Goal: Communication & Community: Connect with others

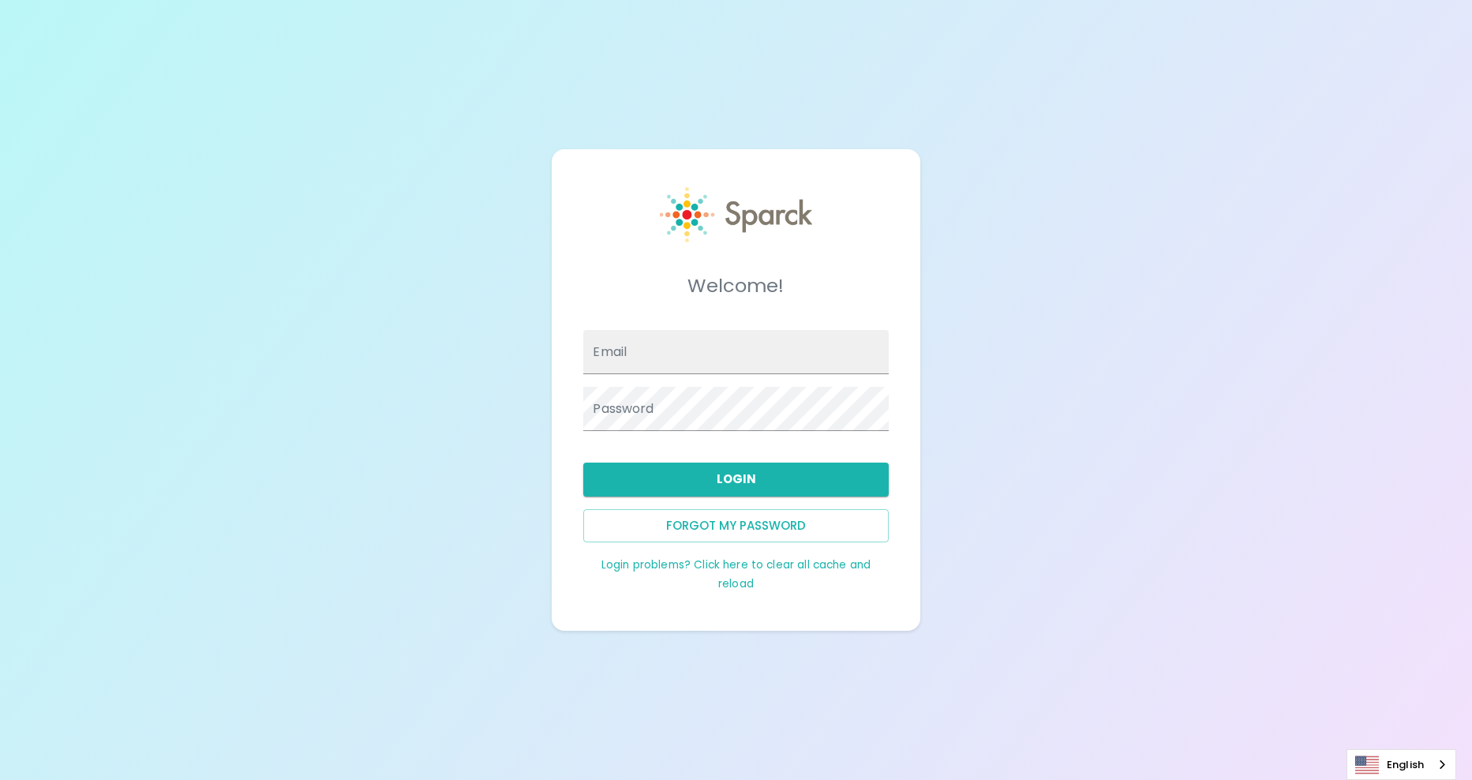
type input "[EMAIL_ADDRESS][DOMAIN_NAME]"
click at [706, 496] on div "Forgot my password" at bounding box center [729, 519] width 317 height 46
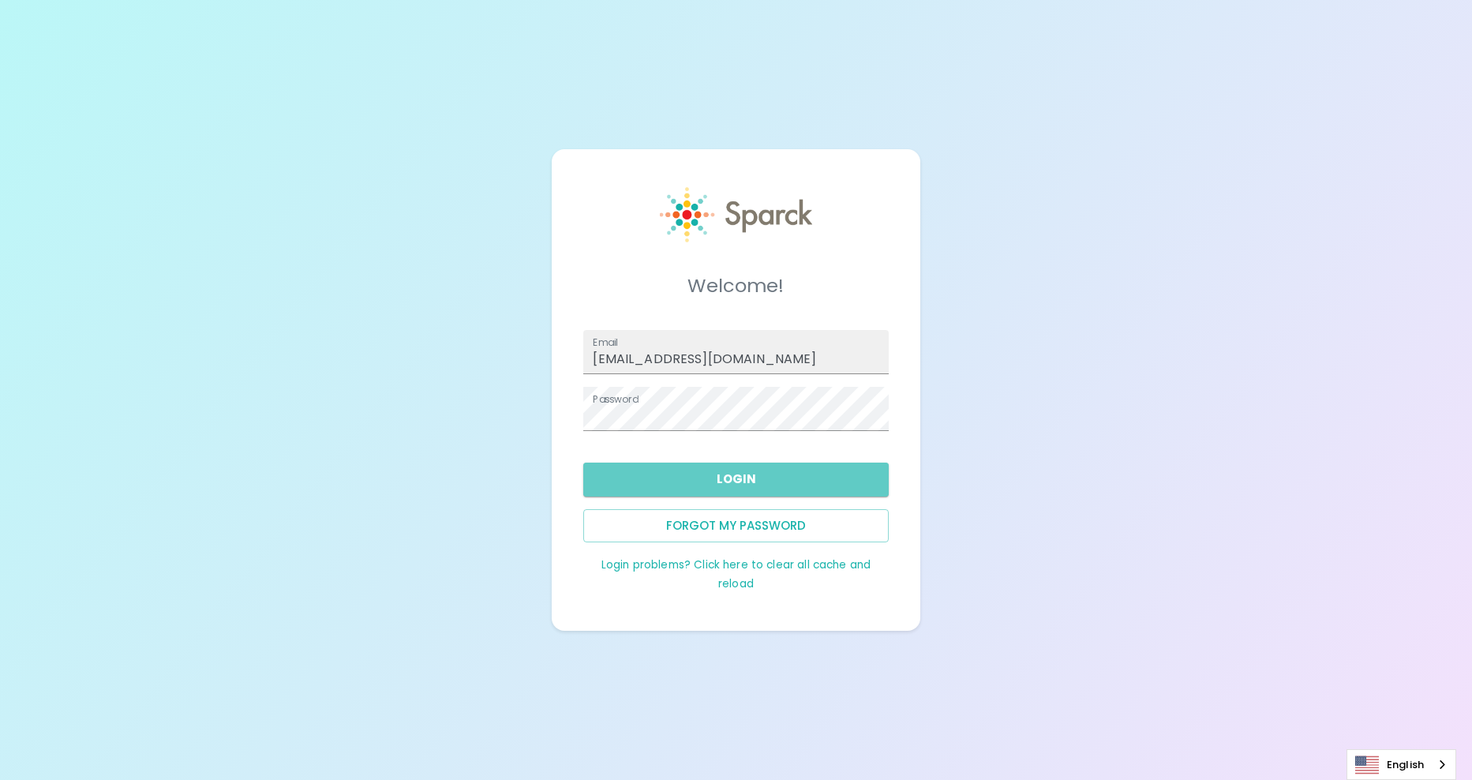
click at [713, 483] on button "Login" at bounding box center [735, 478] width 305 height 33
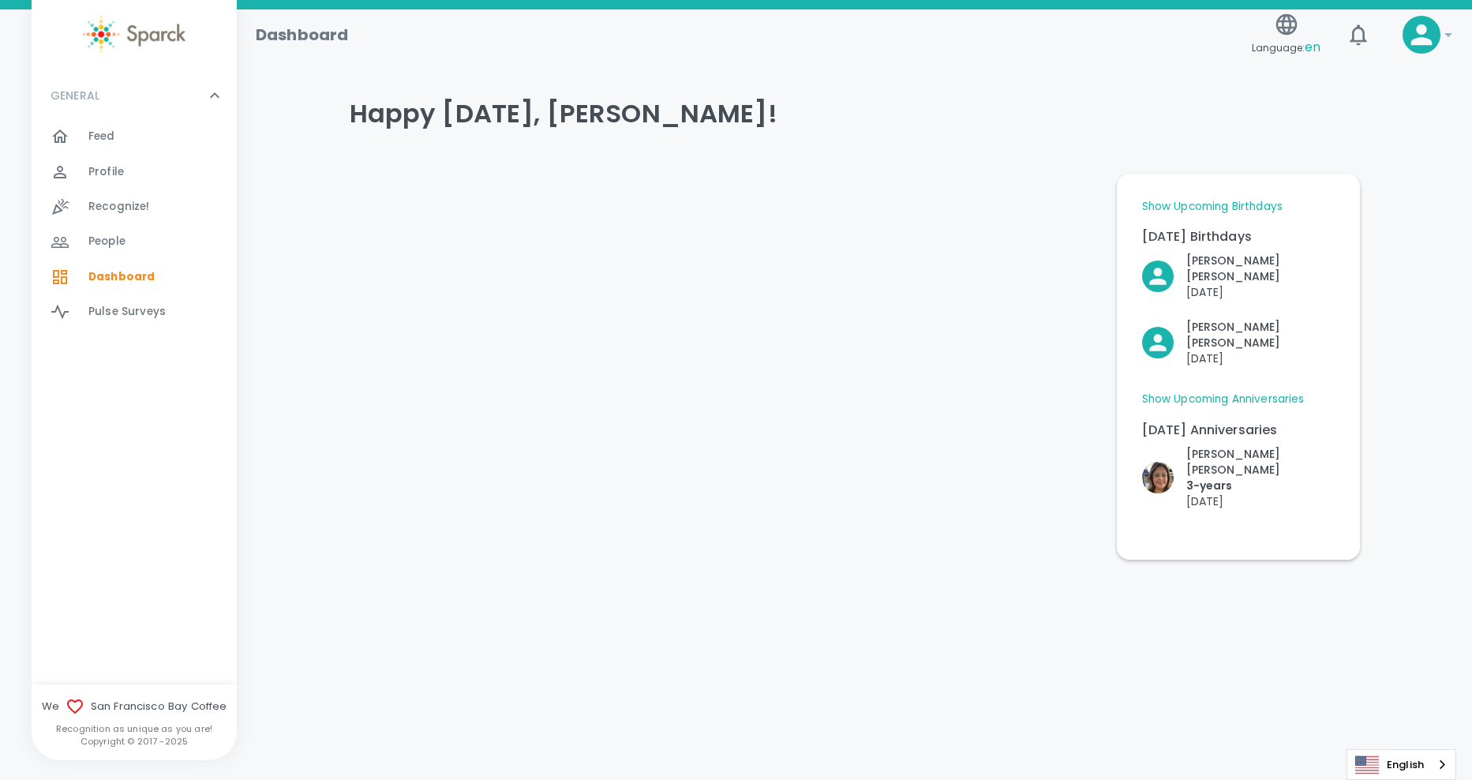
click at [567, 287] on div at bounding box center [720, 360] width 767 height 399
click at [76, 126] on div "Feed 0" at bounding box center [144, 136] width 186 height 22
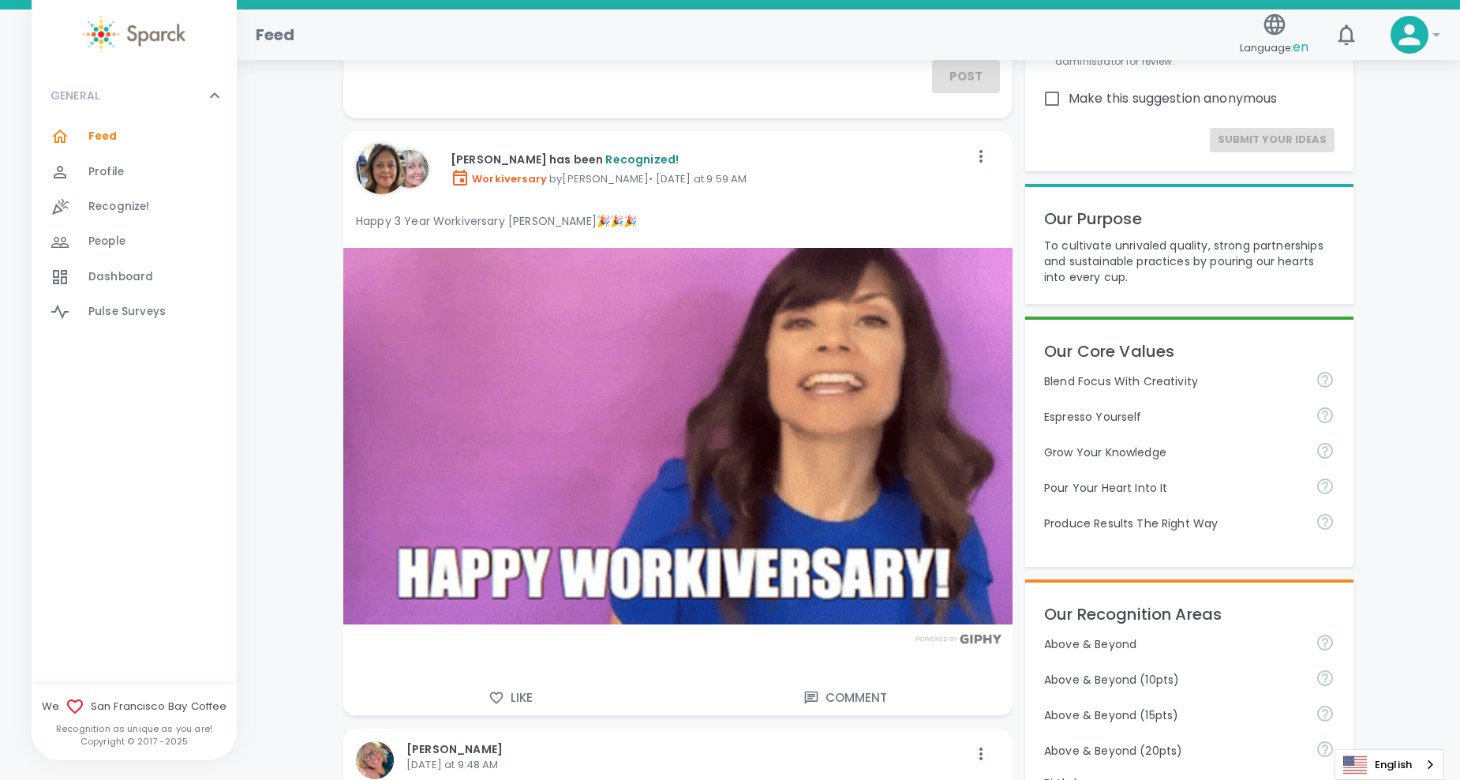
scroll to position [316, 0]
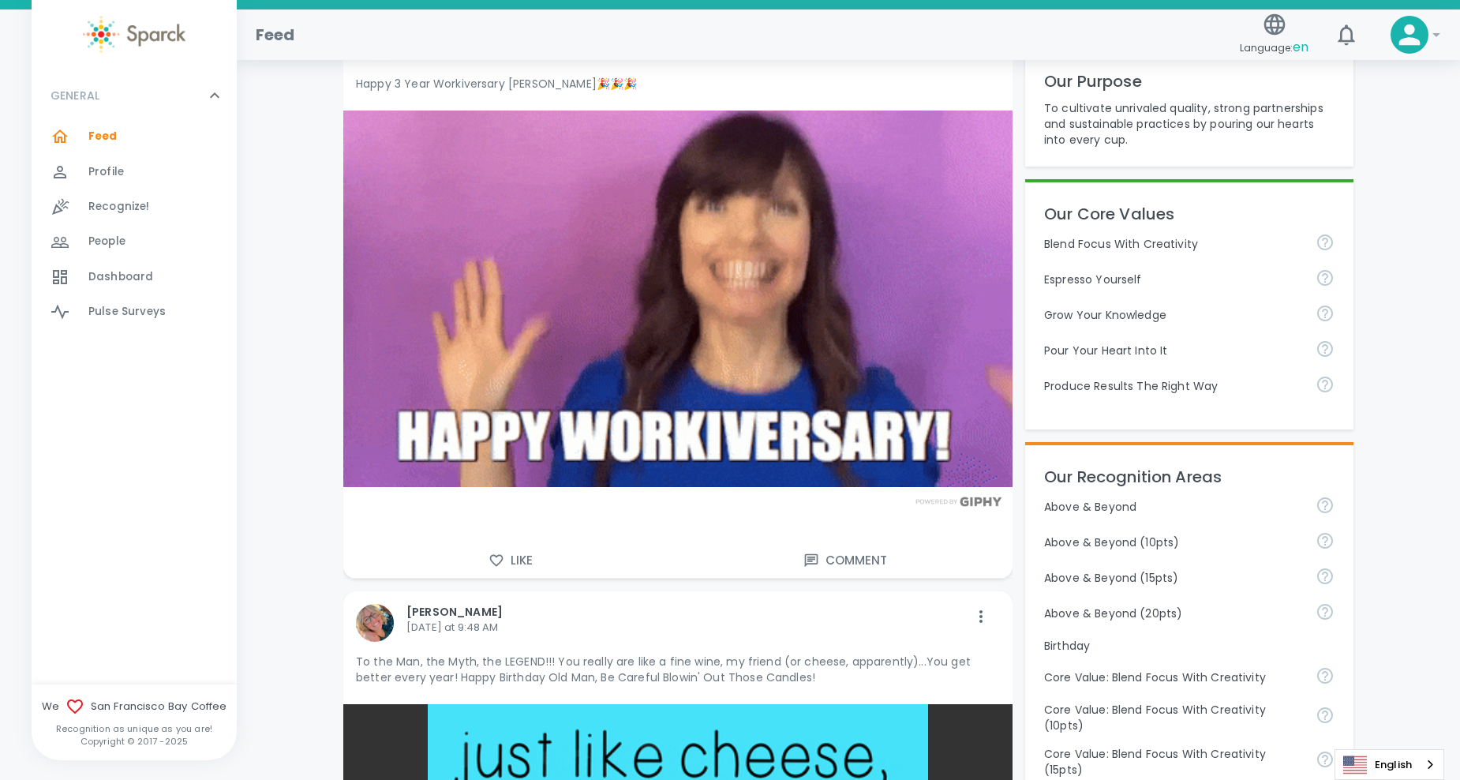
click at [507, 560] on button "Like" at bounding box center [510, 560] width 335 height 33
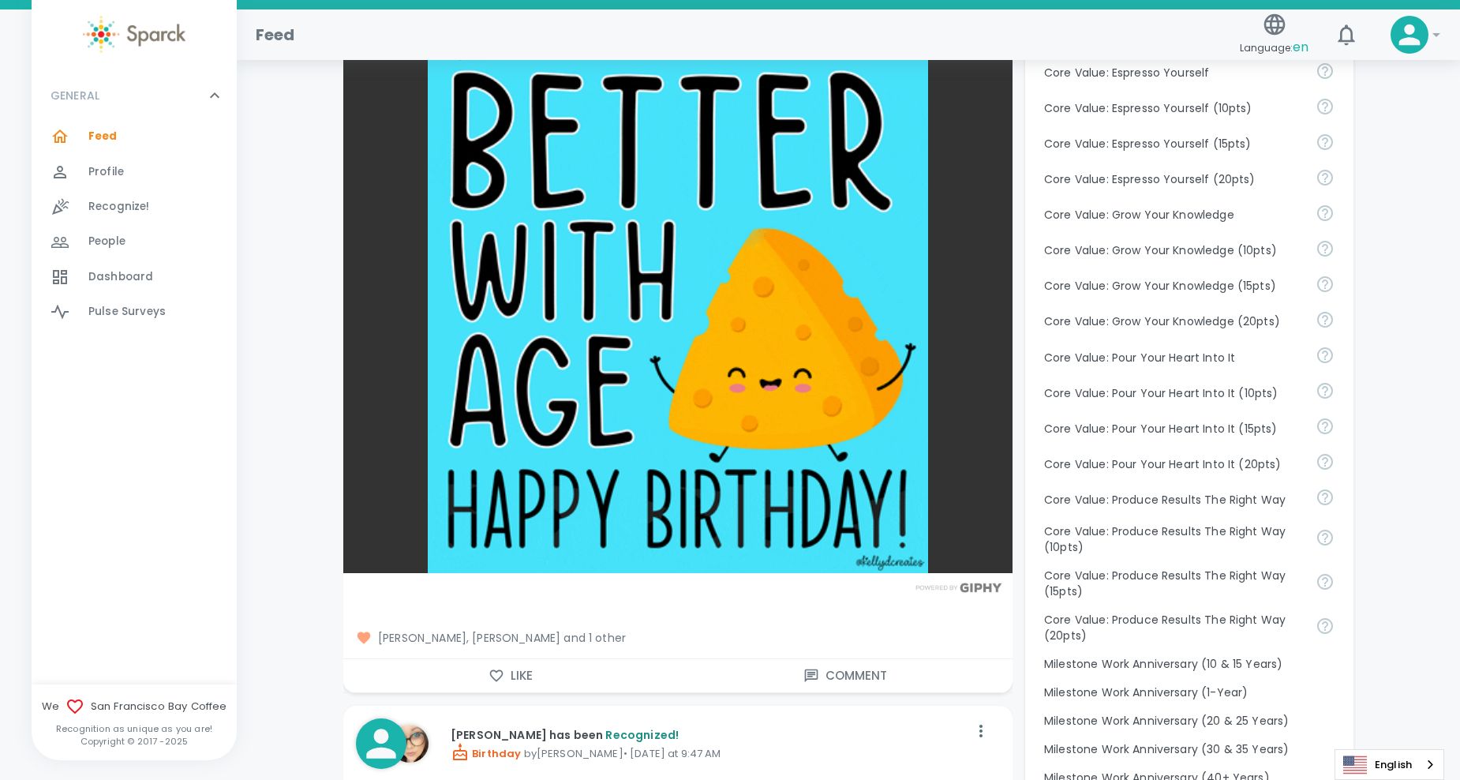
scroll to position [1263, 0]
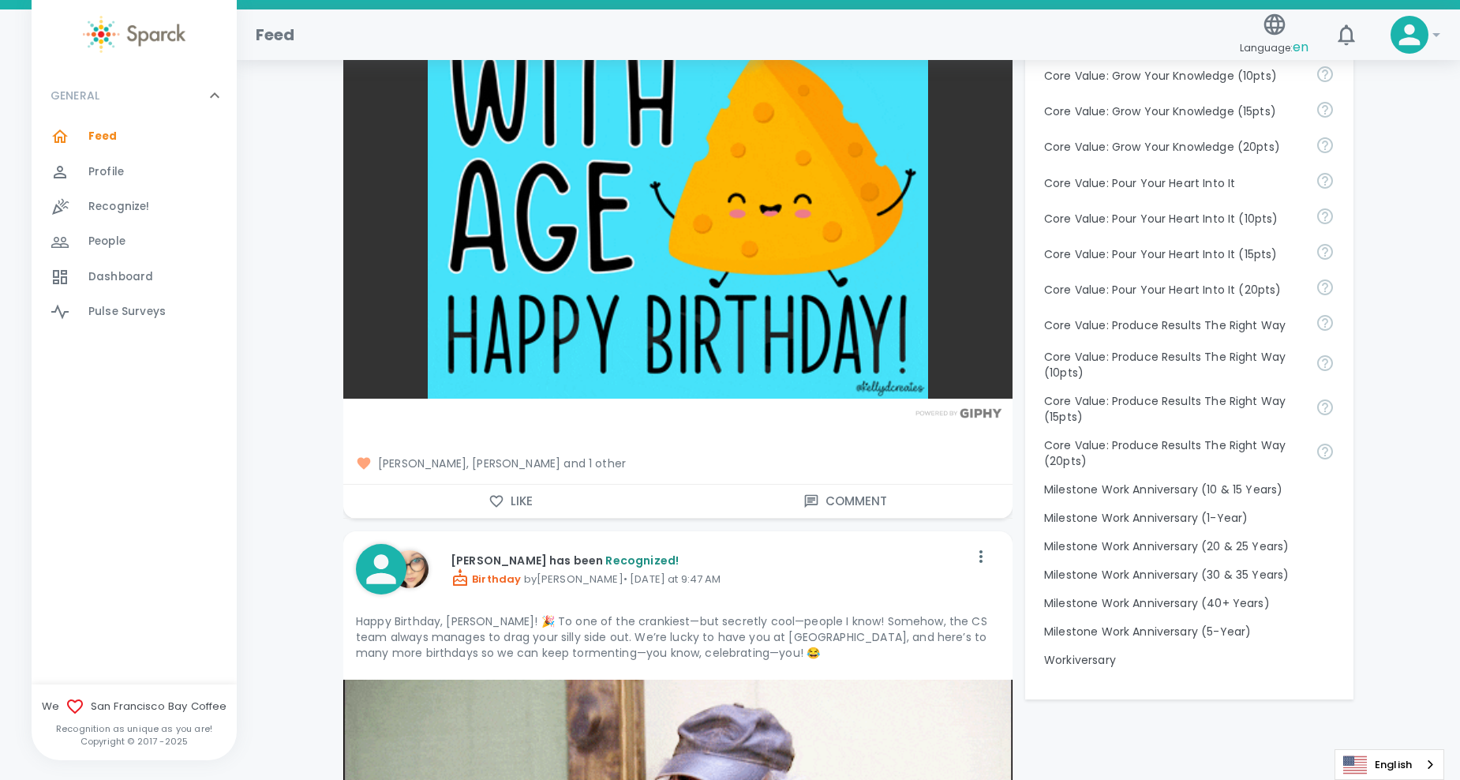
click at [511, 499] on button "Like" at bounding box center [510, 501] width 335 height 33
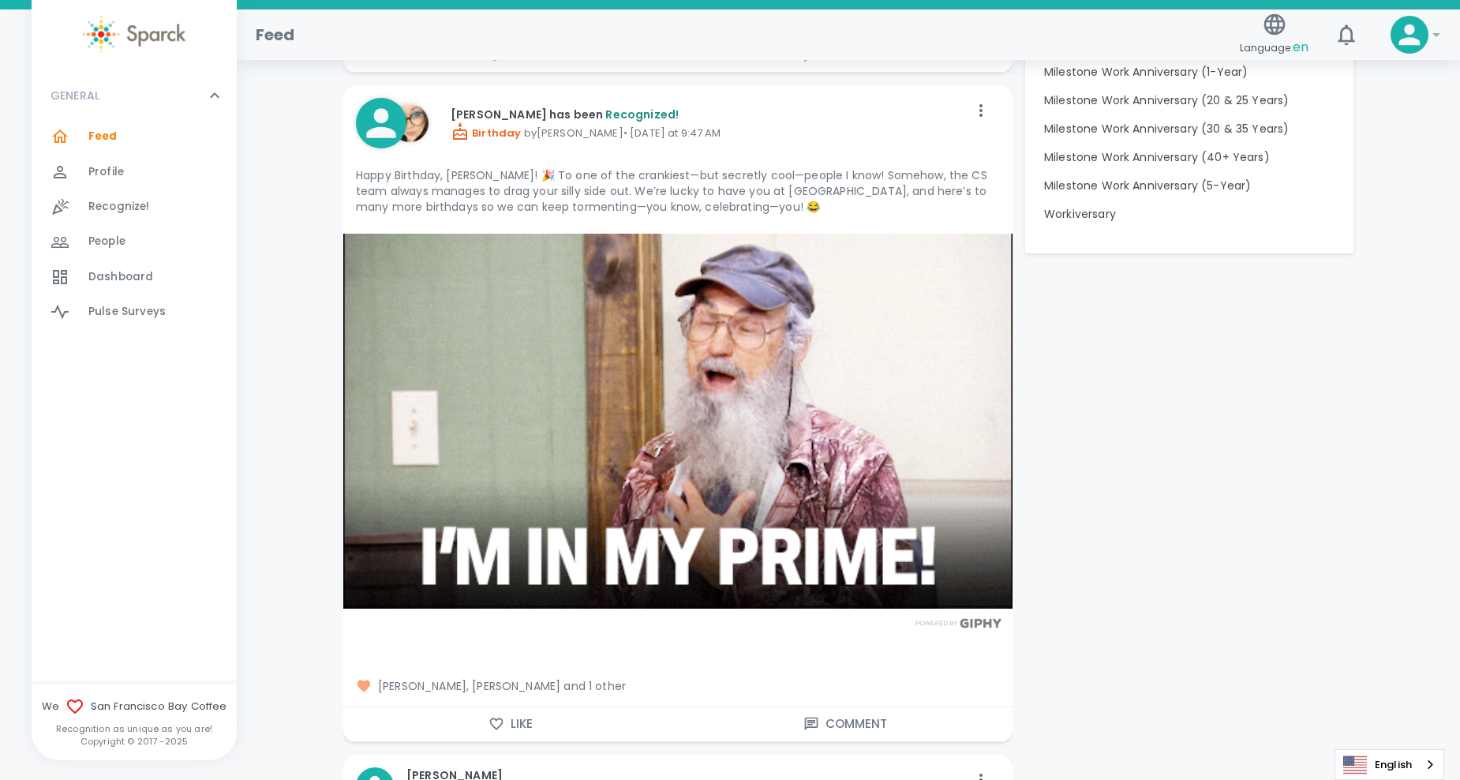
scroll to position [1736, 0]
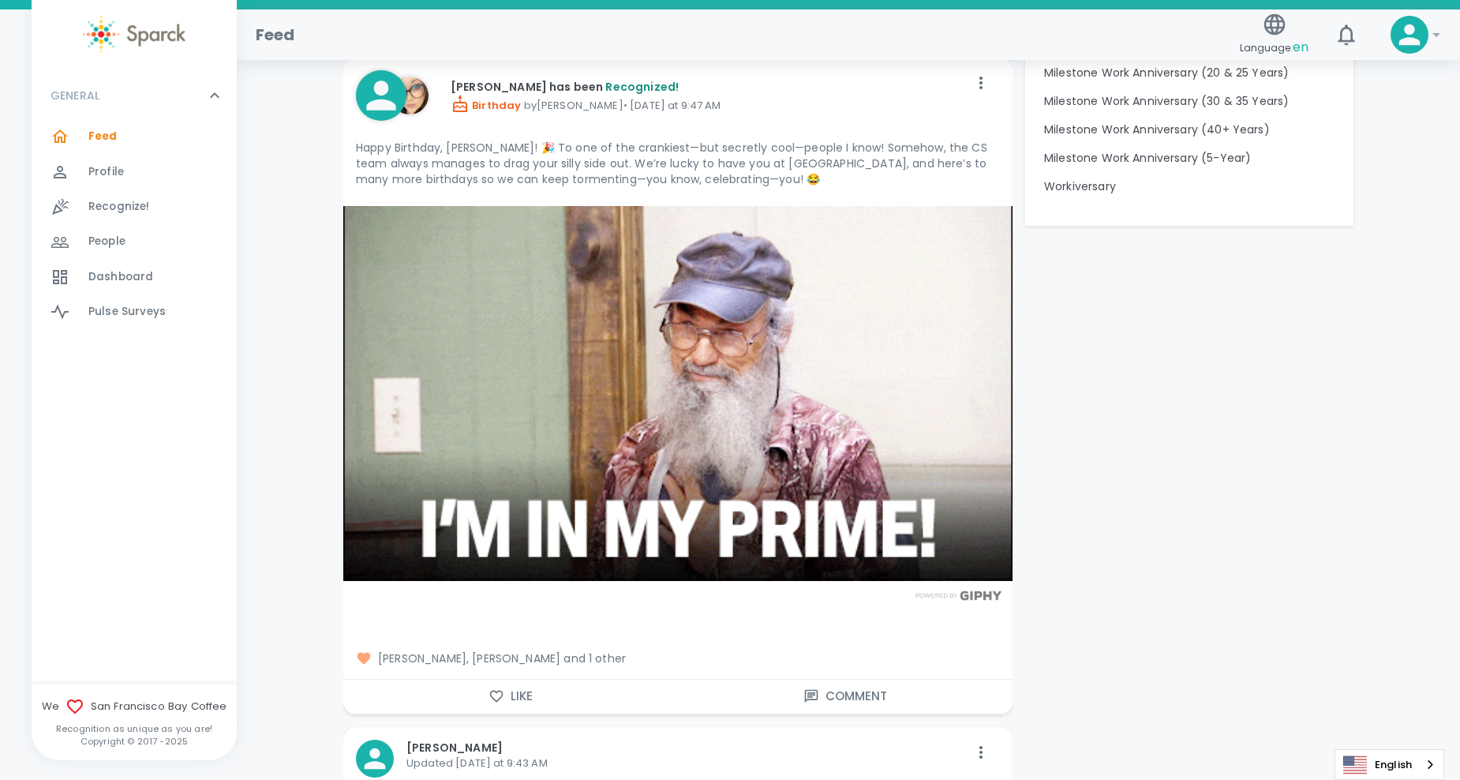
click at [570, 657] on span "[PERSON_NAME], [PERSON_NAME] and 1 other" at bounding box center [678, 658] width 644 height 16
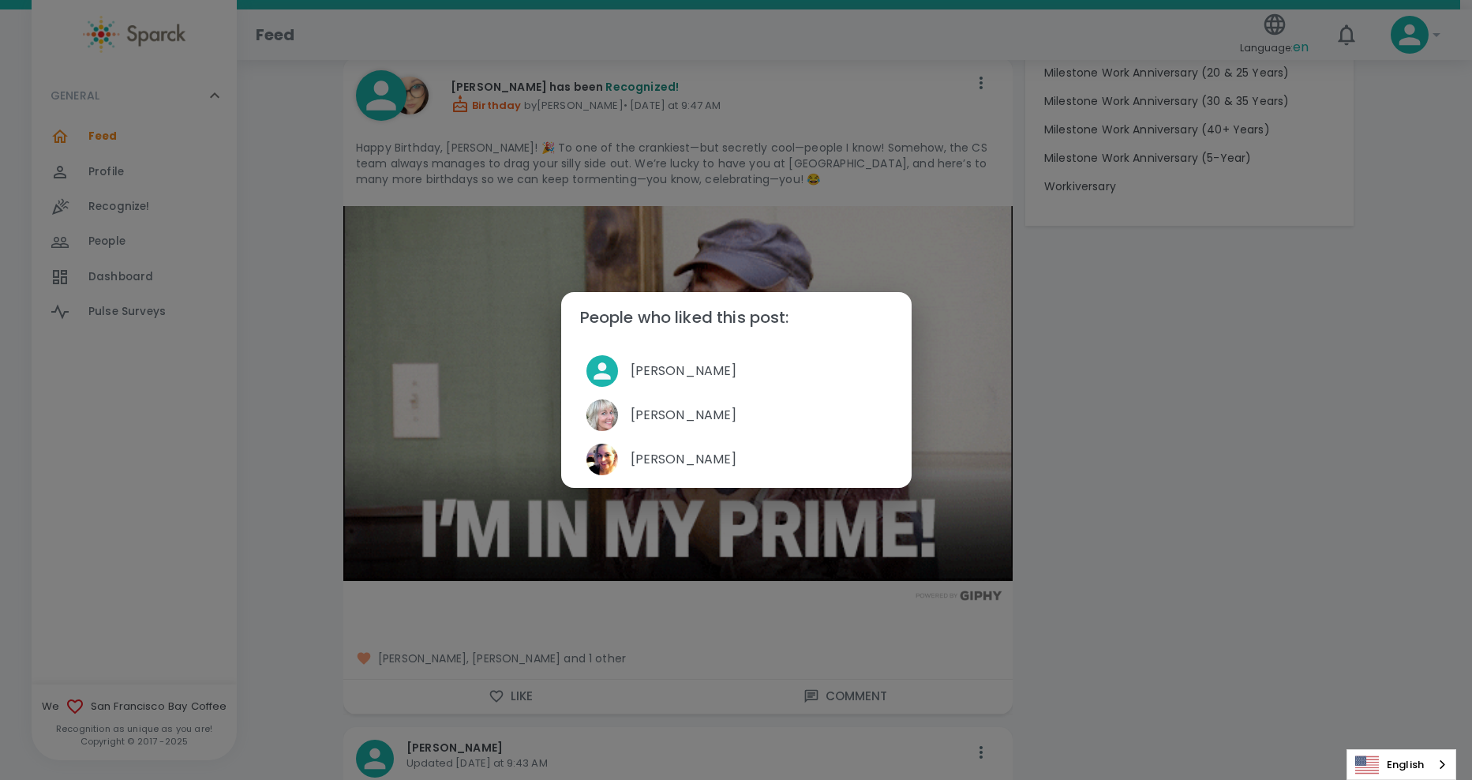
click at [610, 659] on div "People who liked this post: [PERSON_NAME] [PERSON_NAME] [PERSON_NAME]" at bounding box center [736, 390] width 1472 height 780
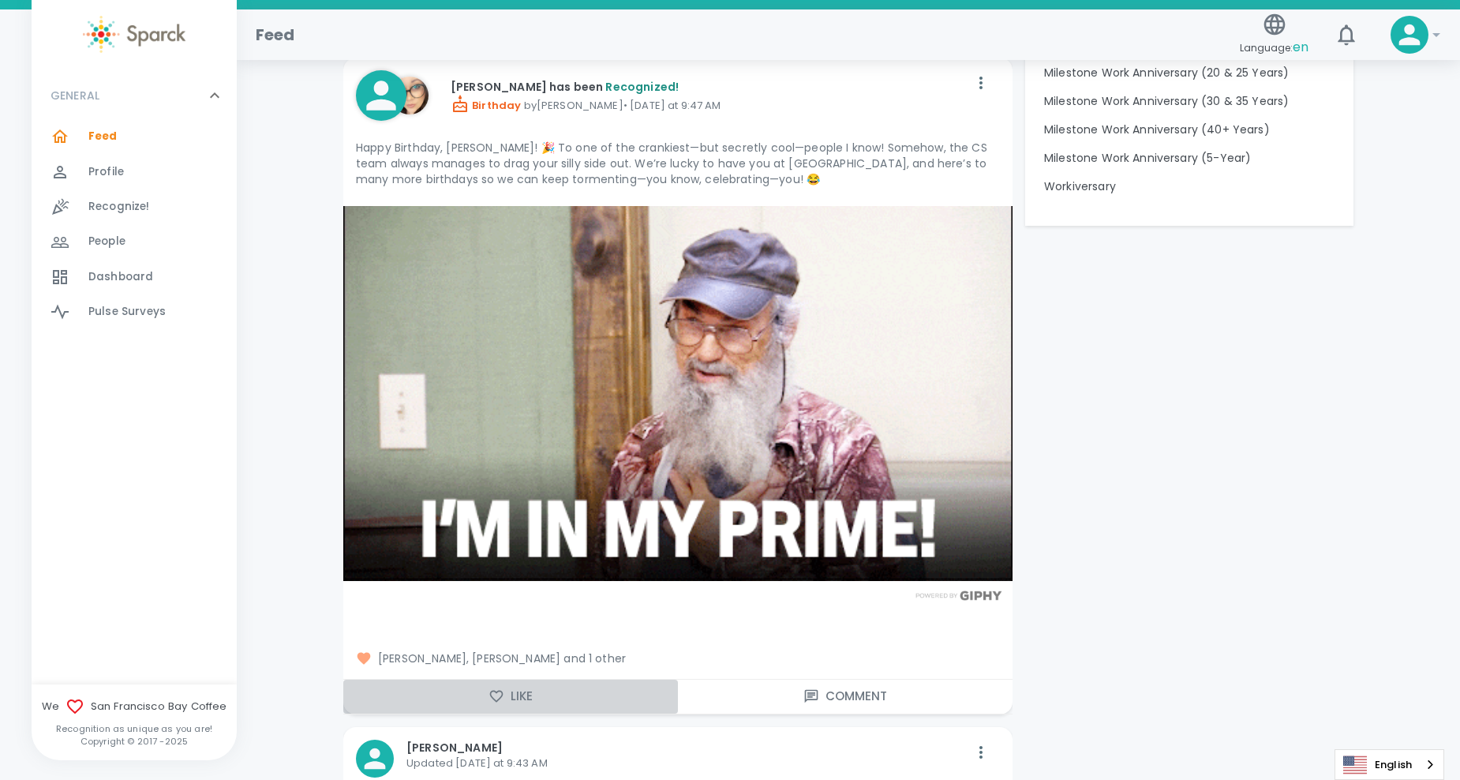
click at [521, 689] on button "Like" at bounding box center [510, 696] width 335 height 33
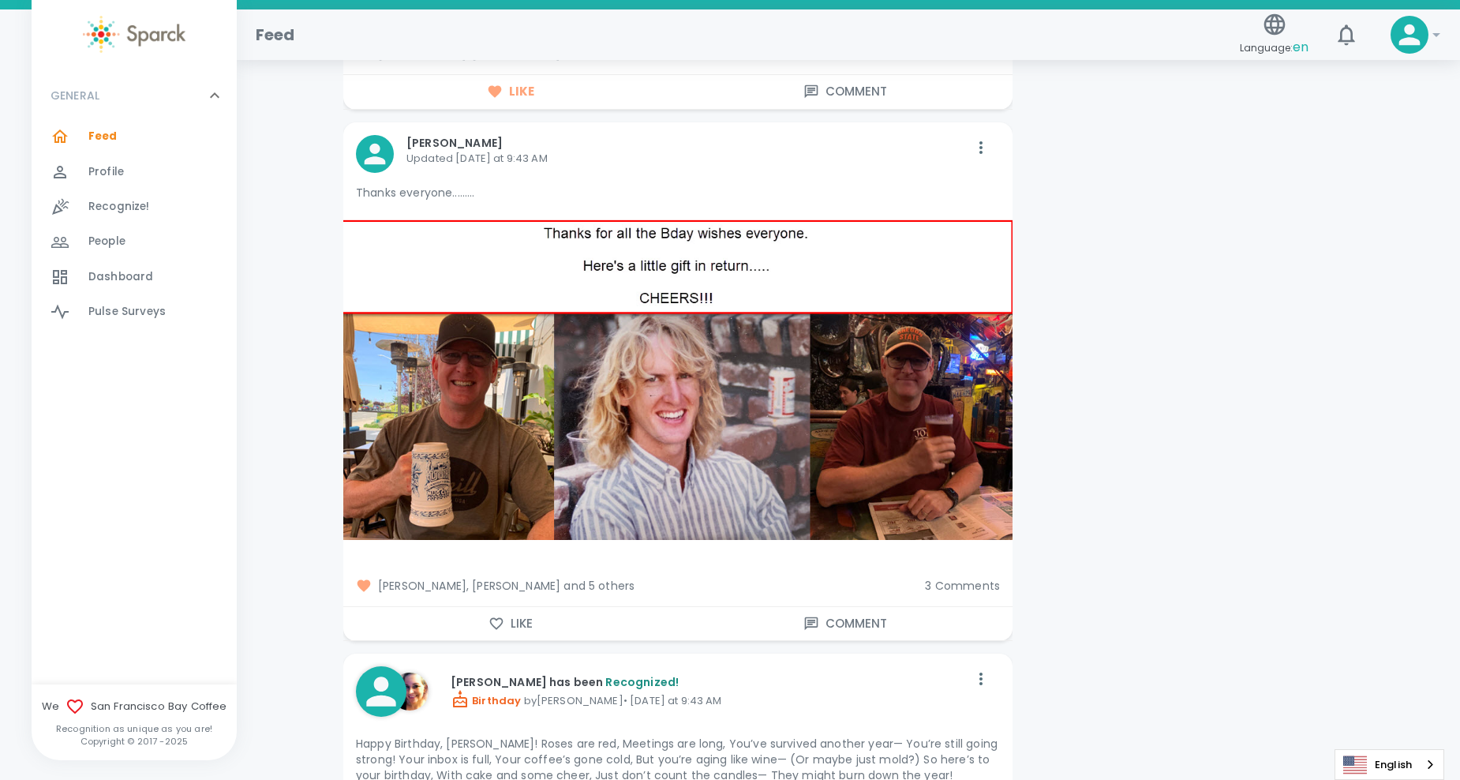
scroll to position [2368, 0]
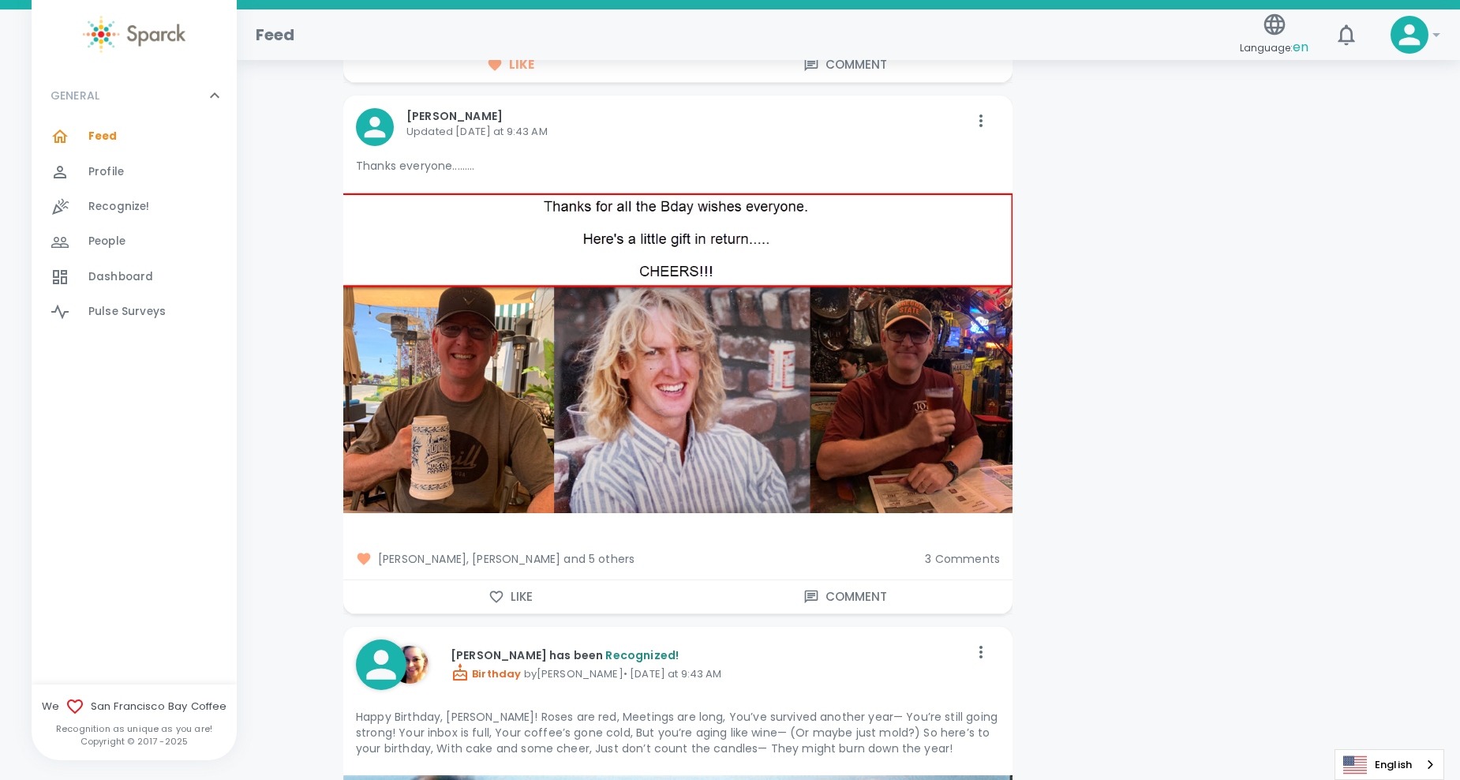
click at [491, 598] on icon "button" at bounding box center [497, 597] width 16 height 16
click at [572, 554] on span "[PERSON_NAME], [PERSON_NAME] and 5 others" at bounding box center [634, 559] width 556 height 16
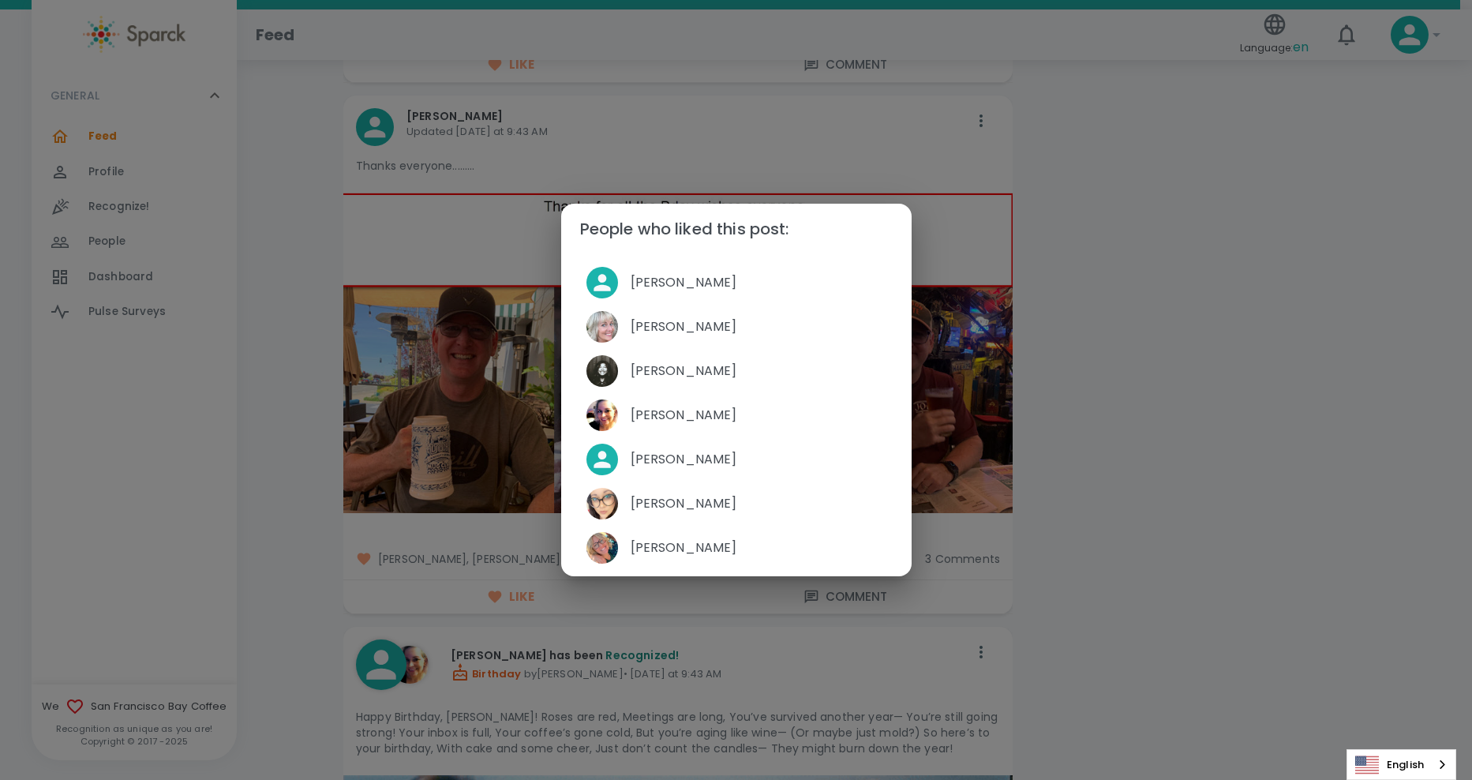
click at [1221, 341] on div "People who liked this post: [PERSON_NAME] [PERSON_NAME] [PERSON_NAME] [PERSON_N…" at bounding box center [736, 390] width 1472 height 780
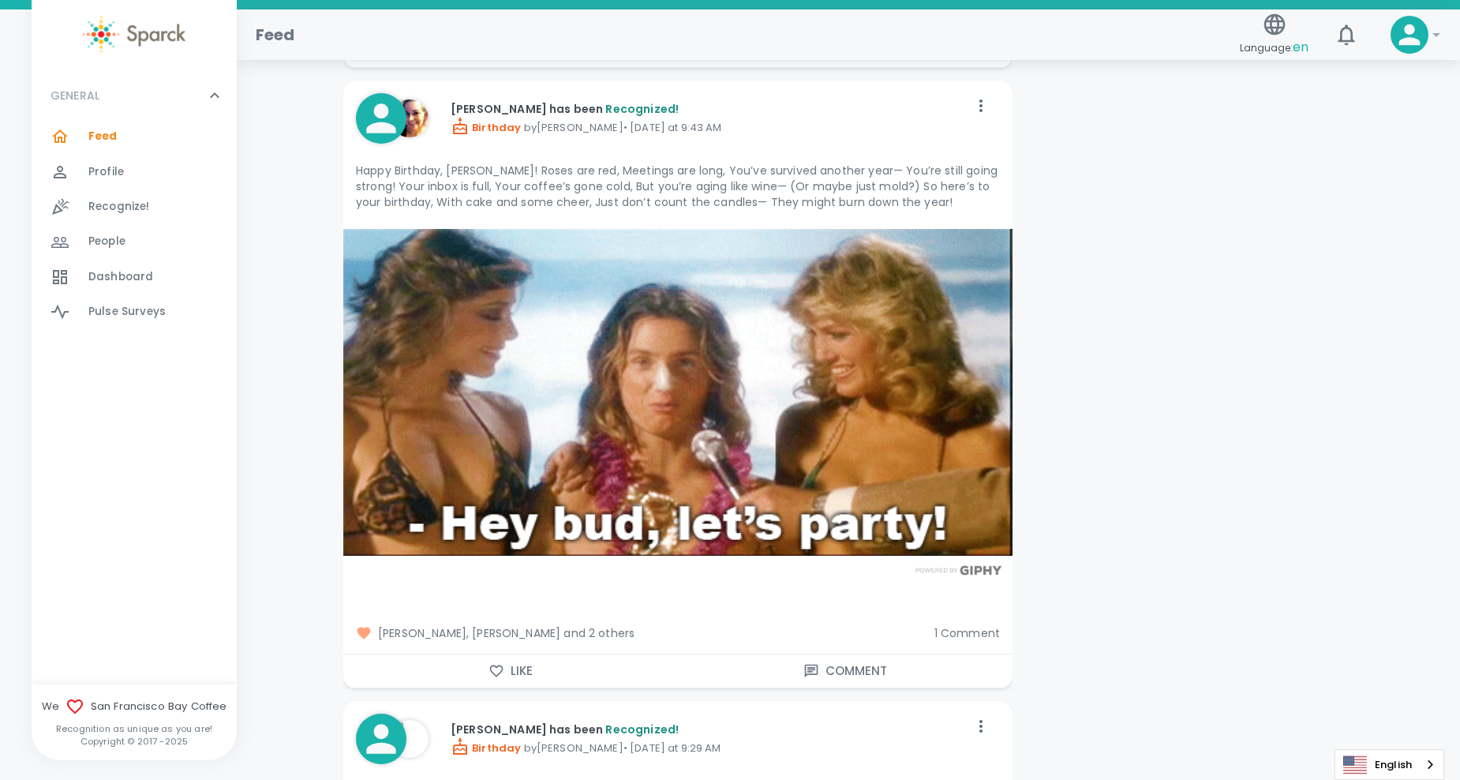
scroll to position [2920, 0]
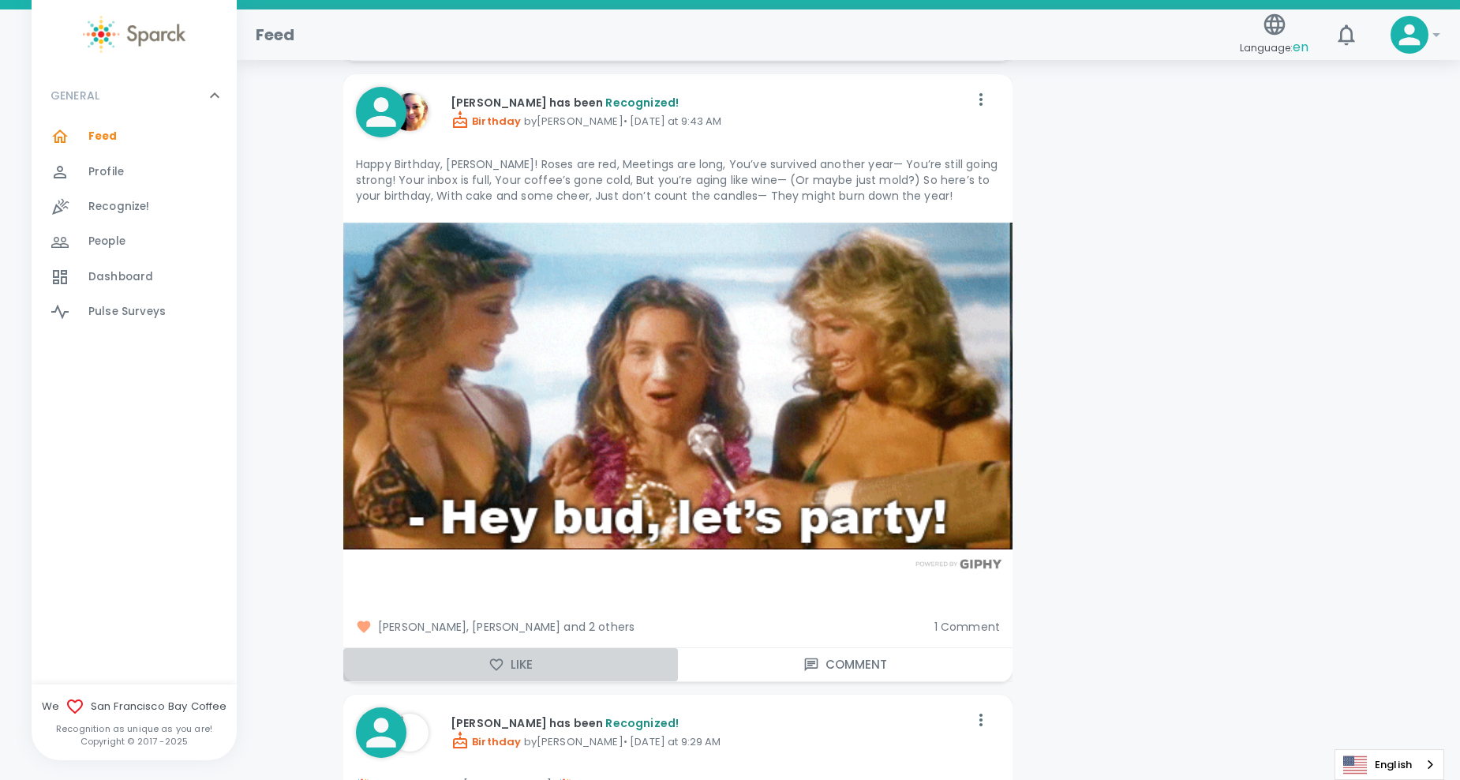
click at [501, 664] on icon "button" at bounding box center [497, 665] width 16 height 16
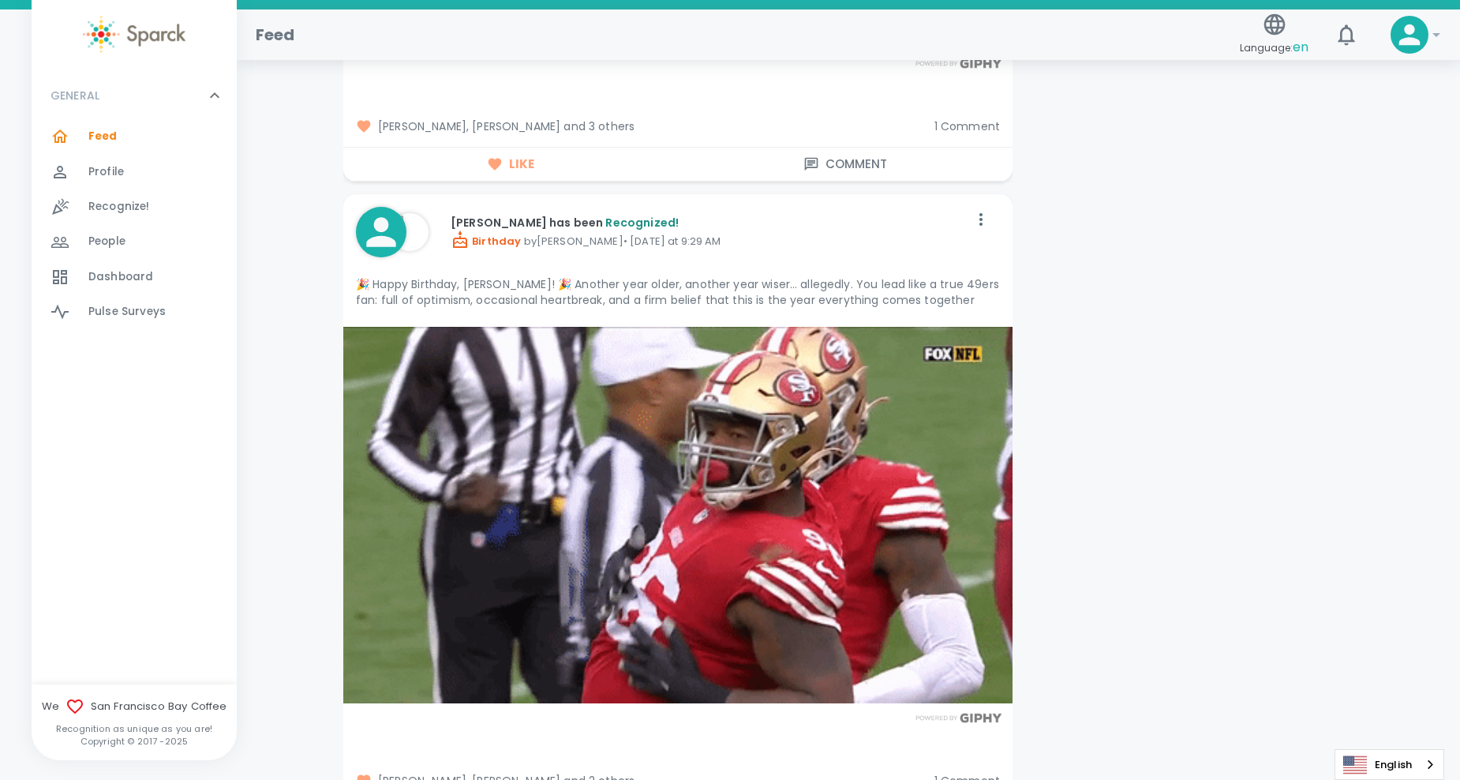
scroll to position [3631, 0]
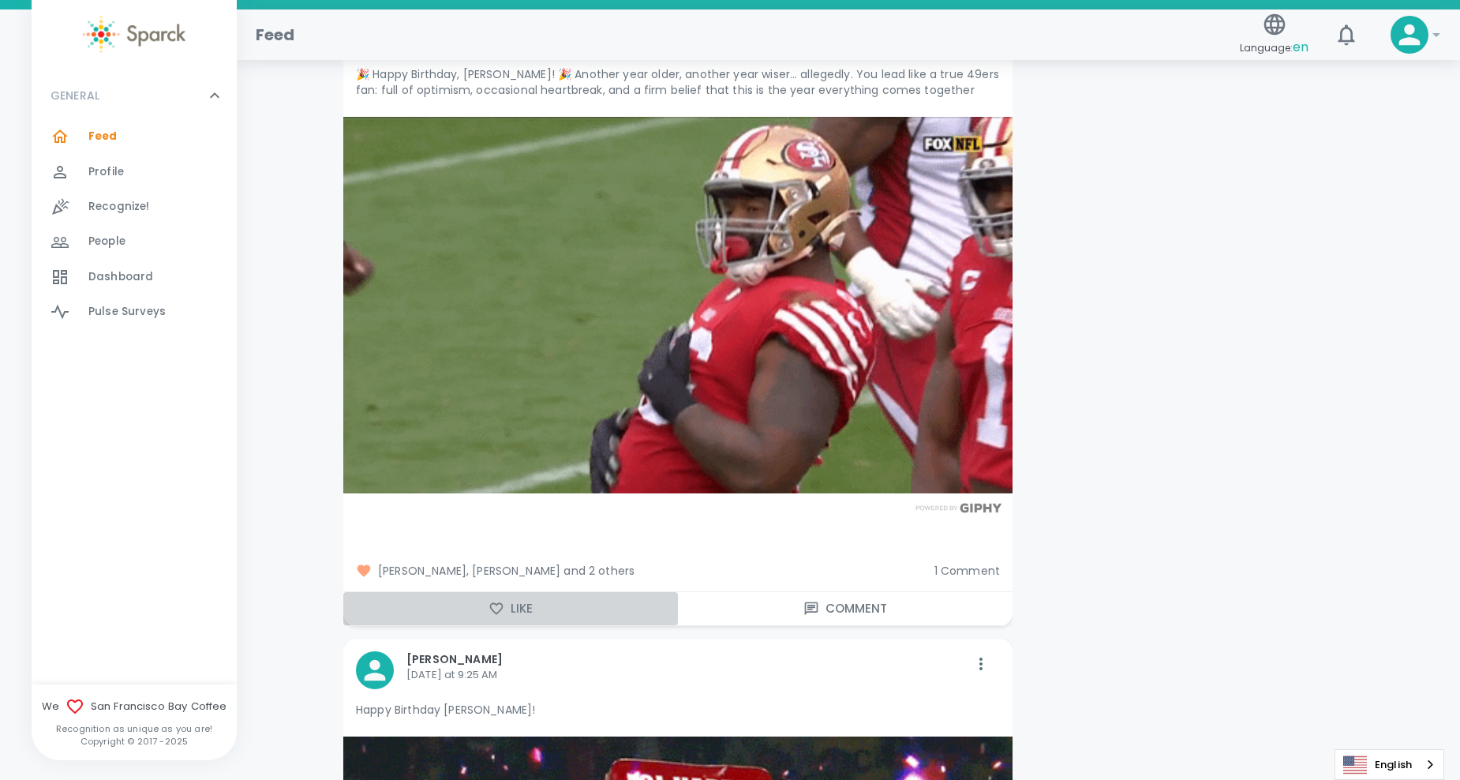
click at [499, 612] on icon "button" at bounding box center [496, 609] width 13 height 12
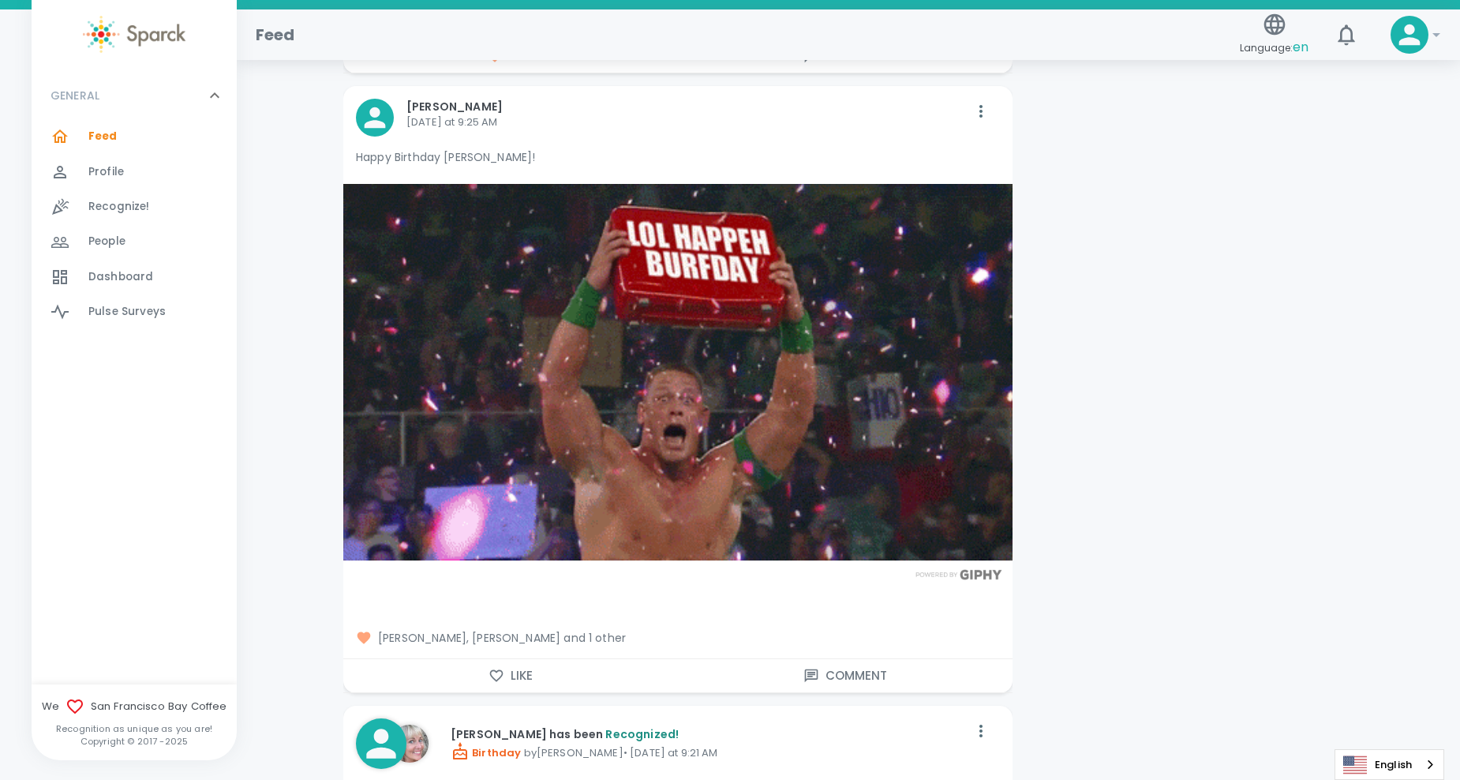
scroll to position [4341, 0]
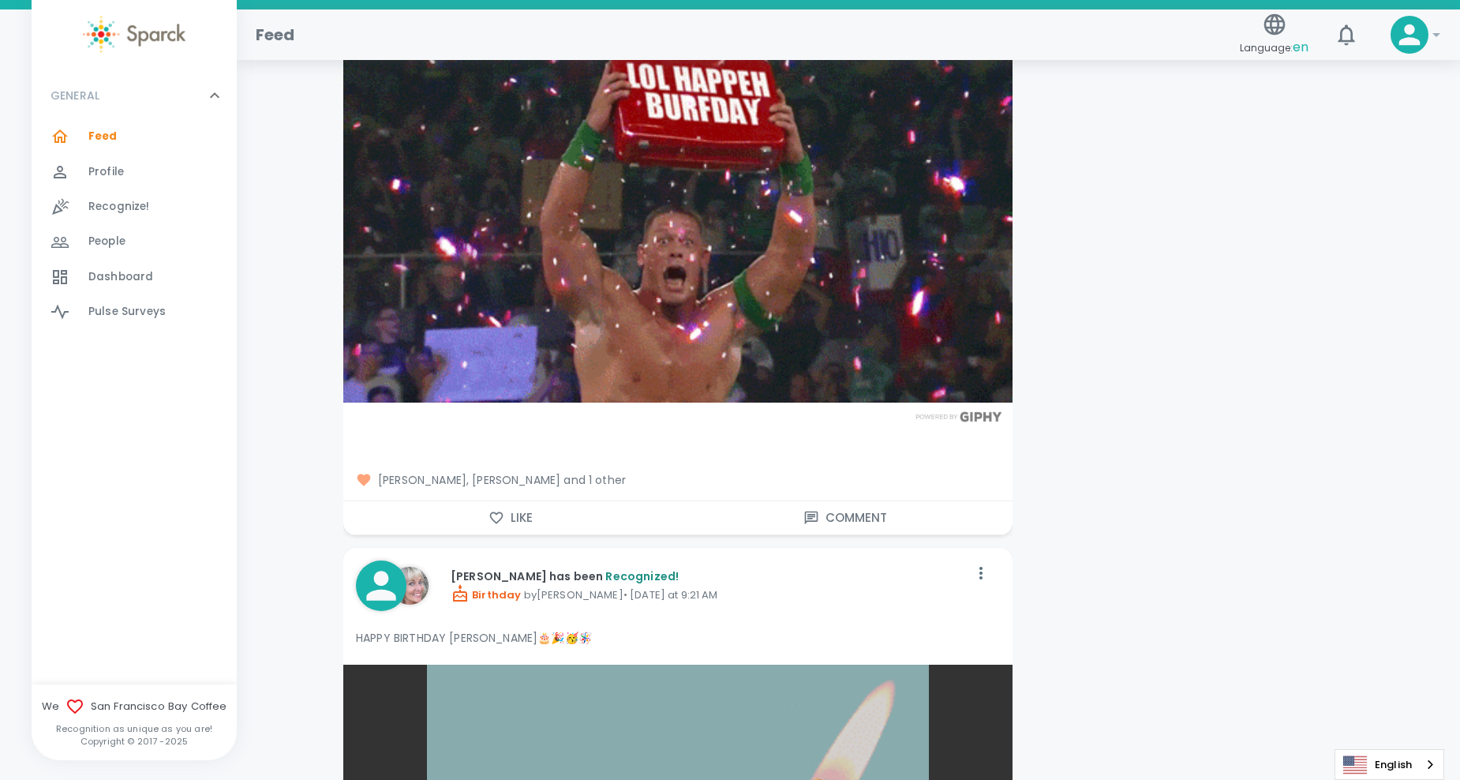
click at [519, 502] on button "Like" at bounding box center [510, 517] width 335 height 33
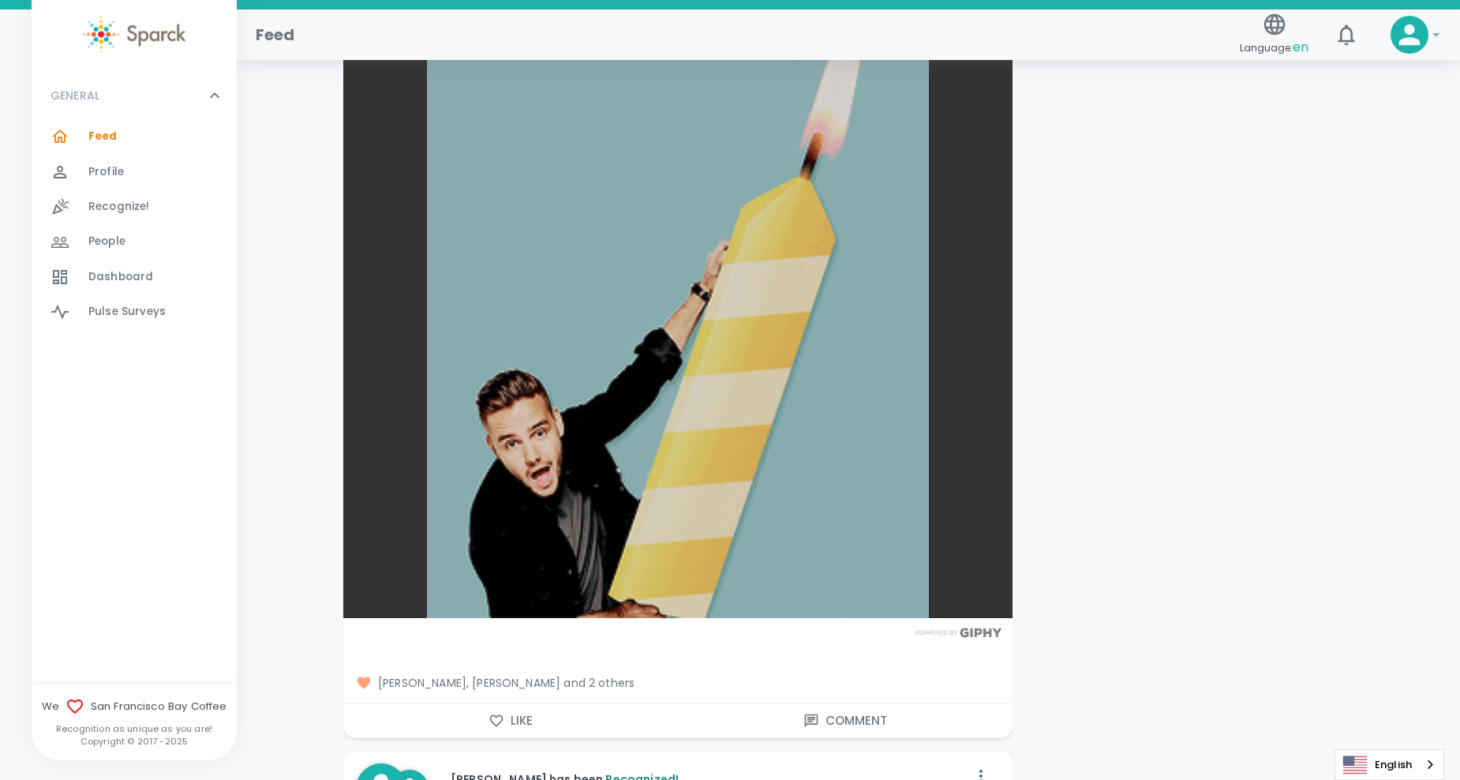
scroll to position [5130, 0]
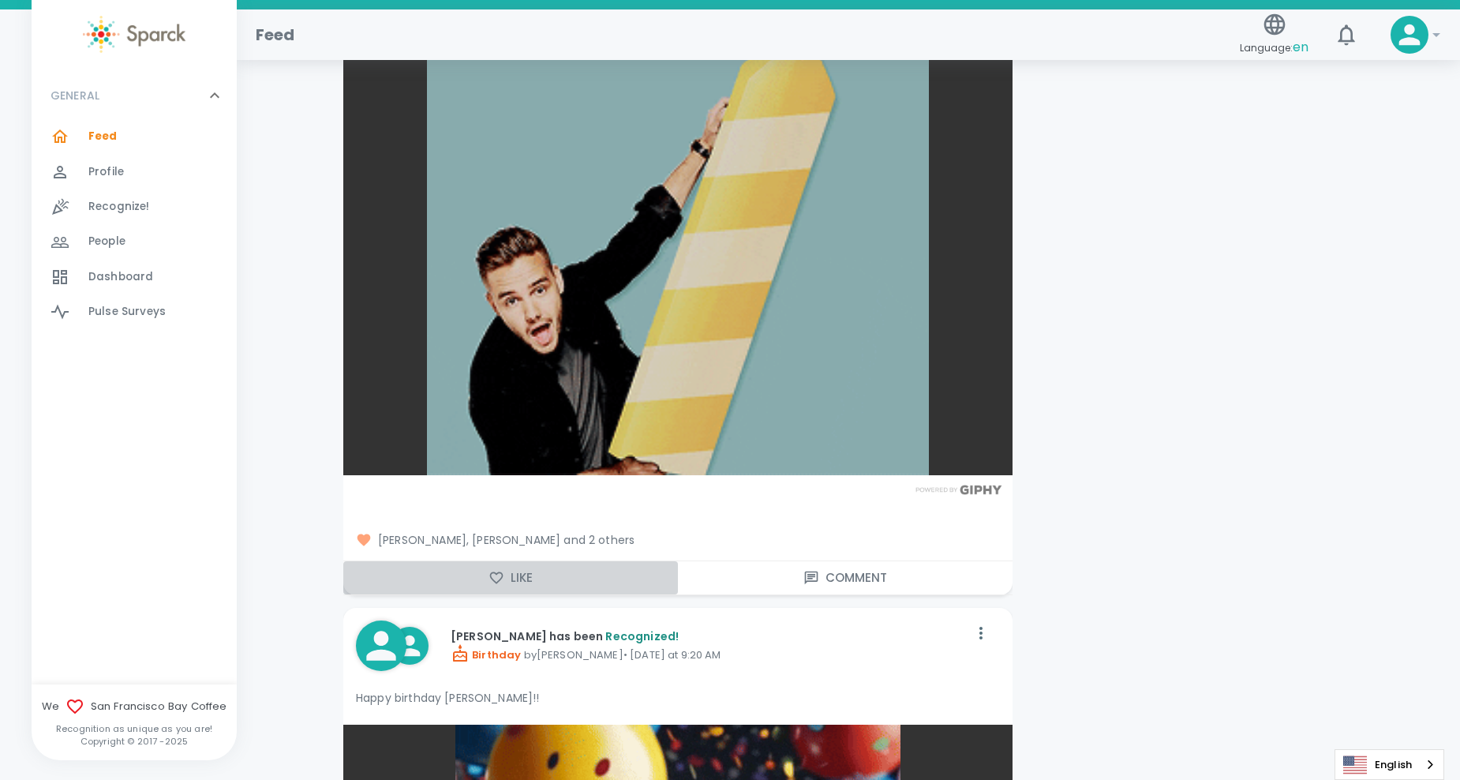
click at [489, 581] on icon "button" at bounding box center [497, 578] width 16 height 16
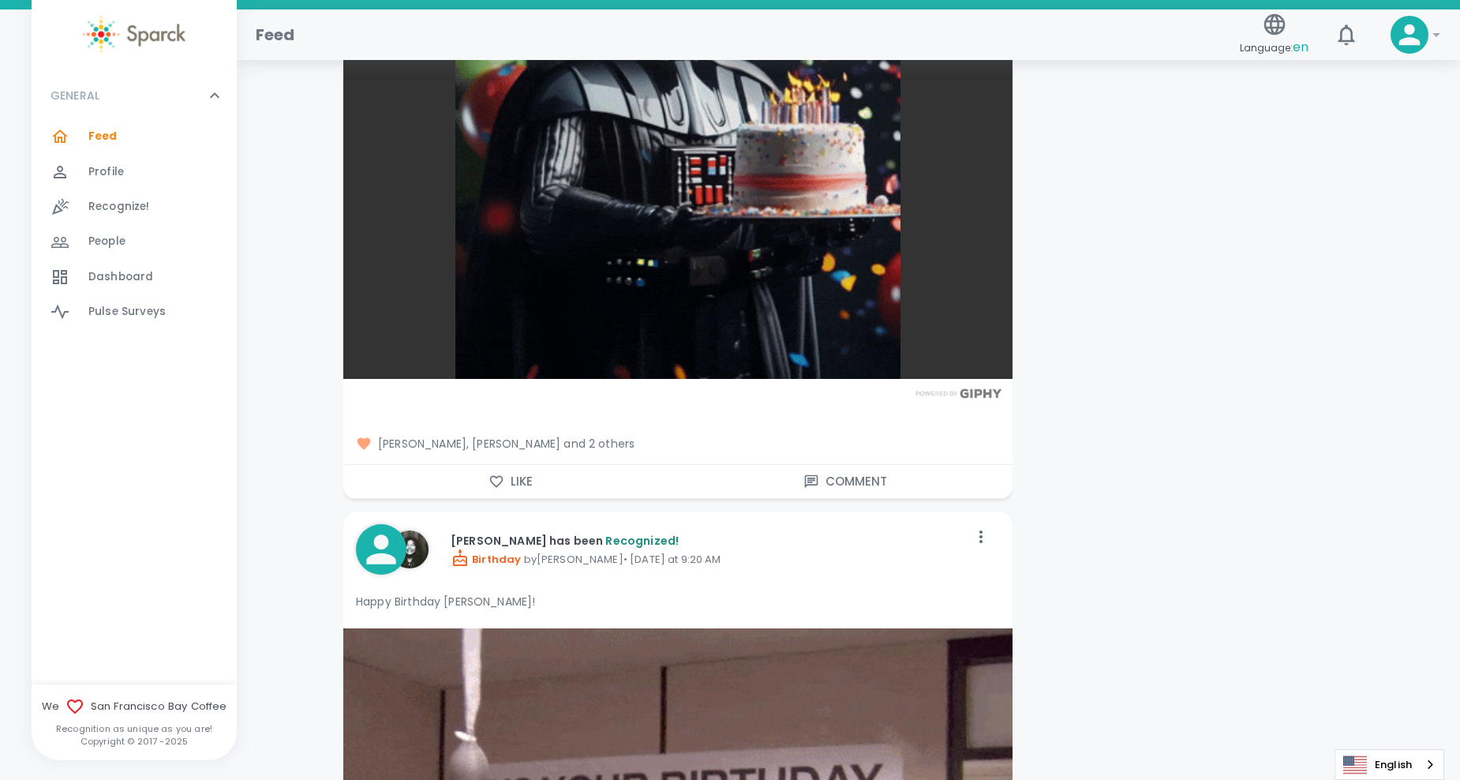
scroll to position [6077, 0]
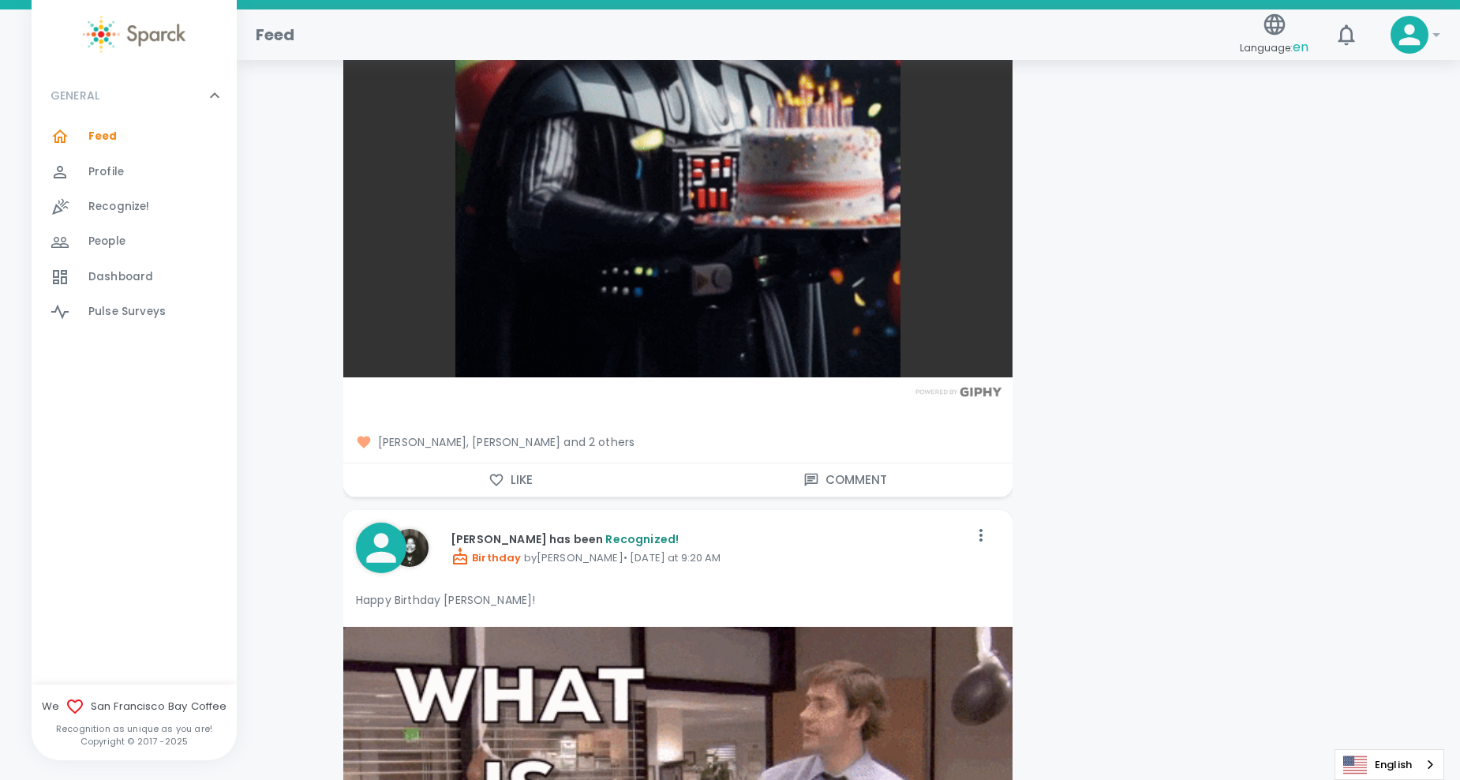
click at [498, 485] on icon "button" at bounding box center [497, 480] width 16 height 16
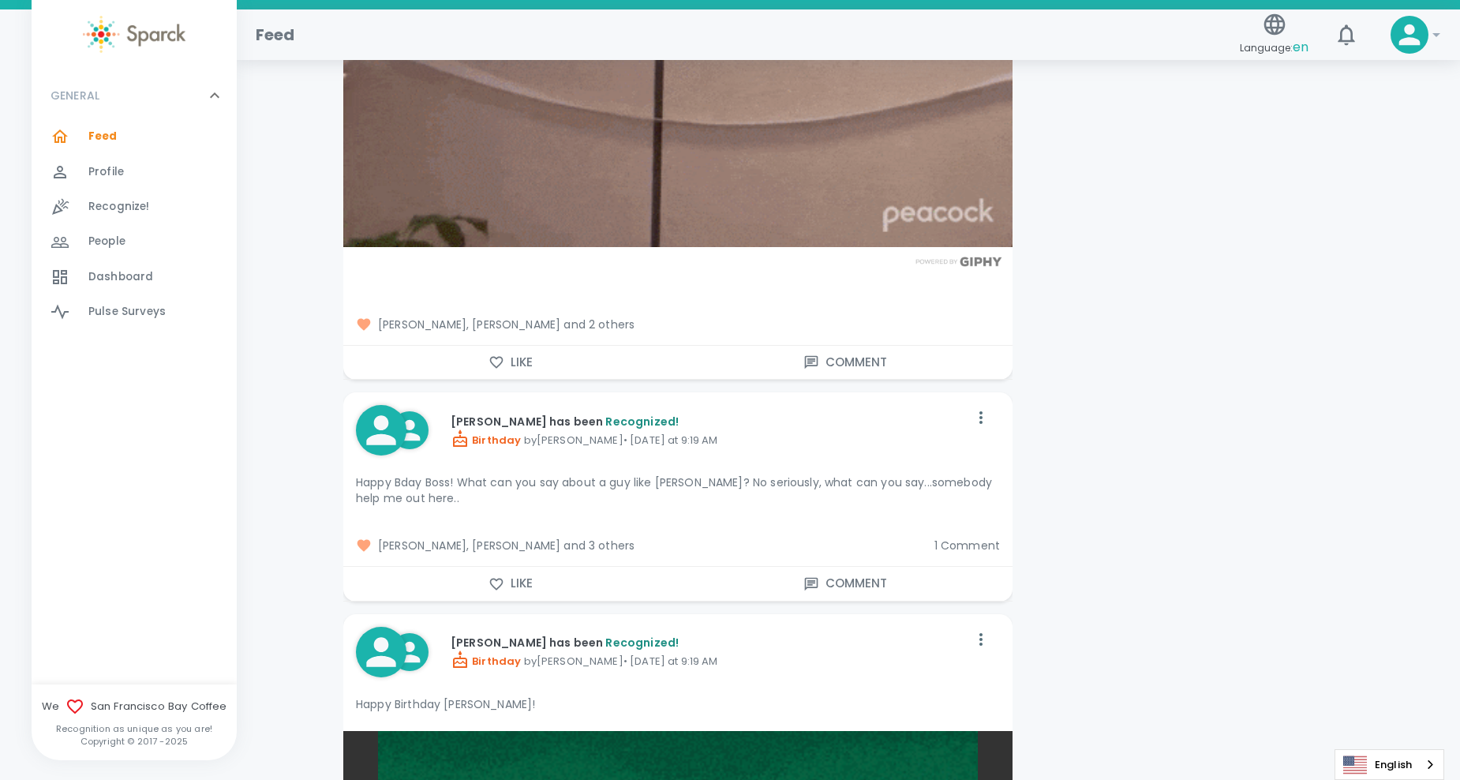
scroll to position [7024, 0]
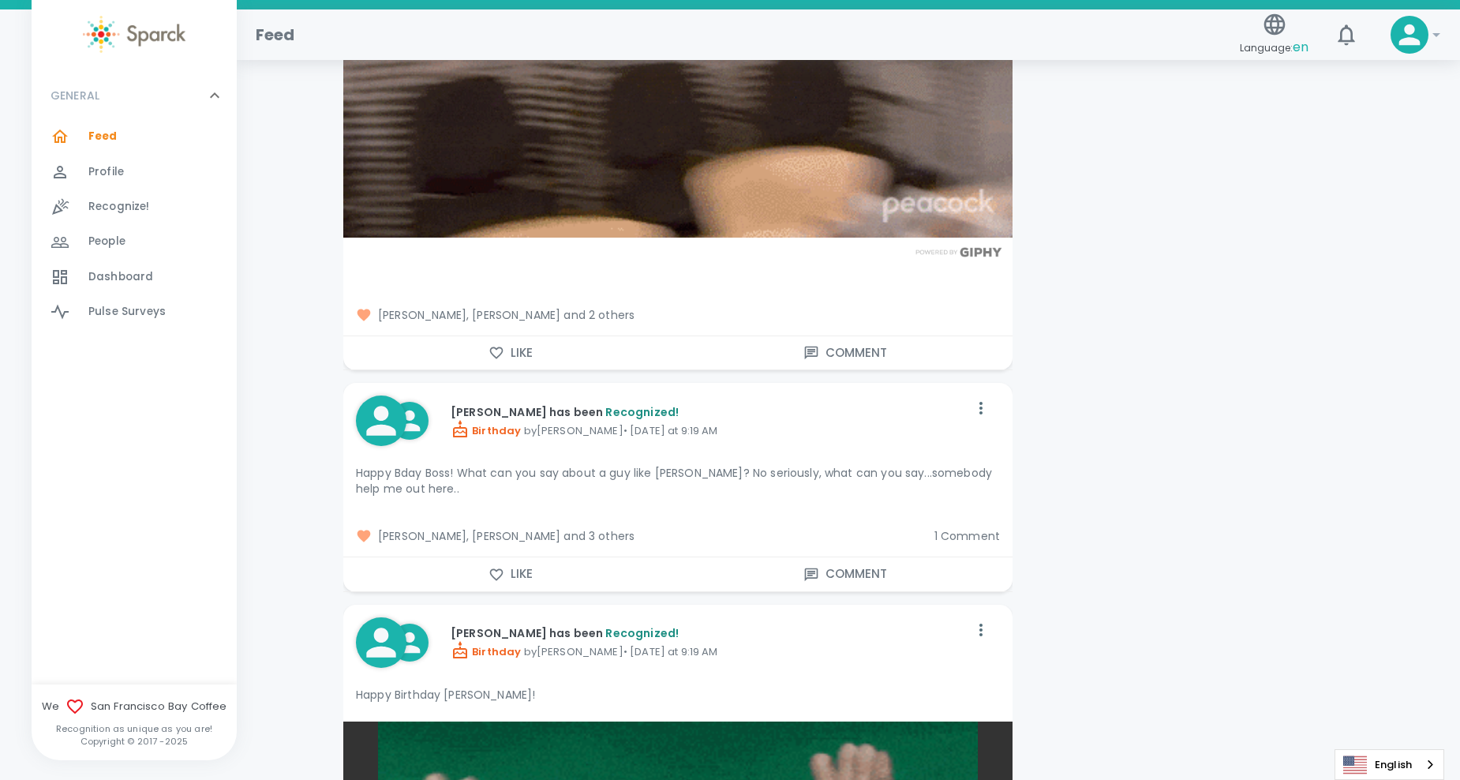
click at [505, 361] on button "Like" at bounding box center [510, 352] width 335 height 33
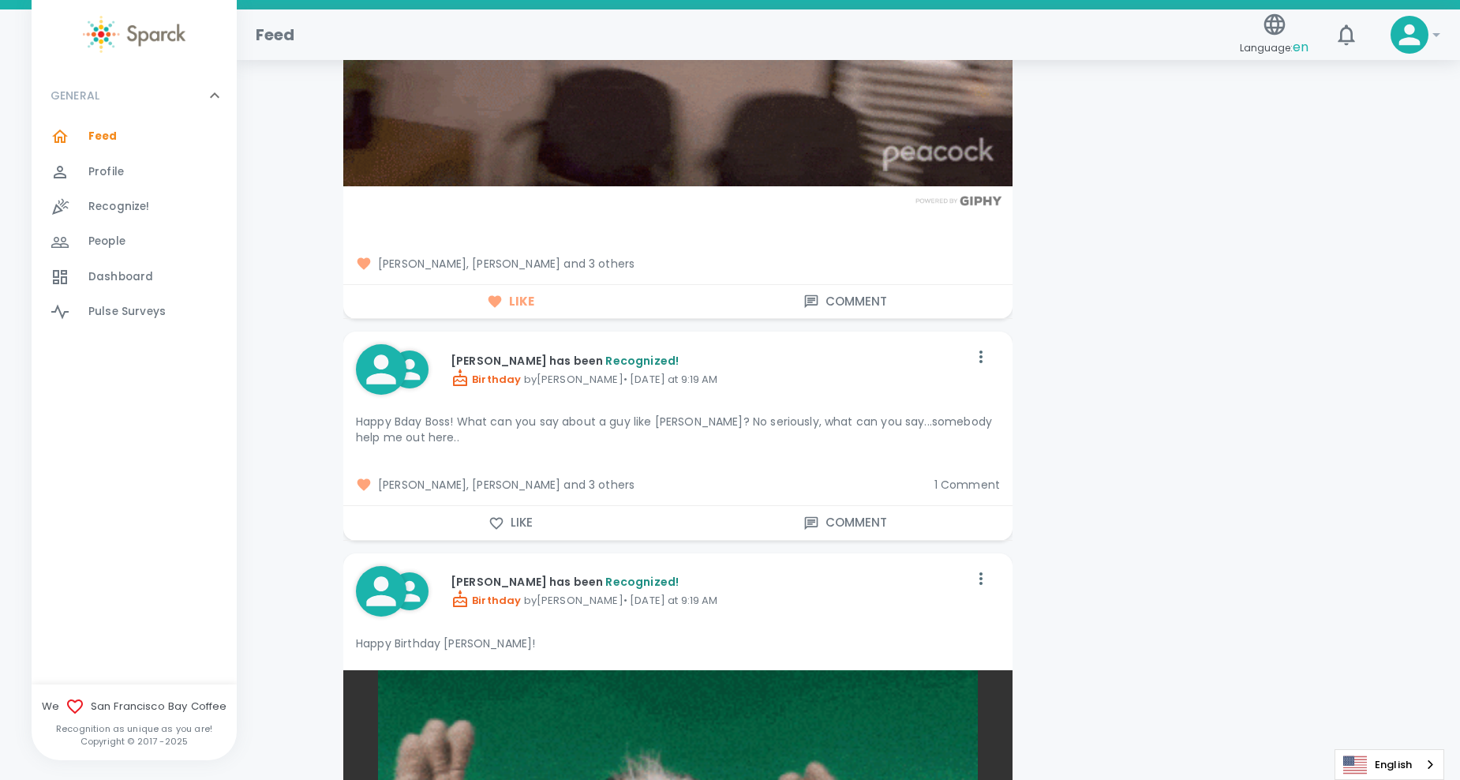
scroll to position [7103, 0]
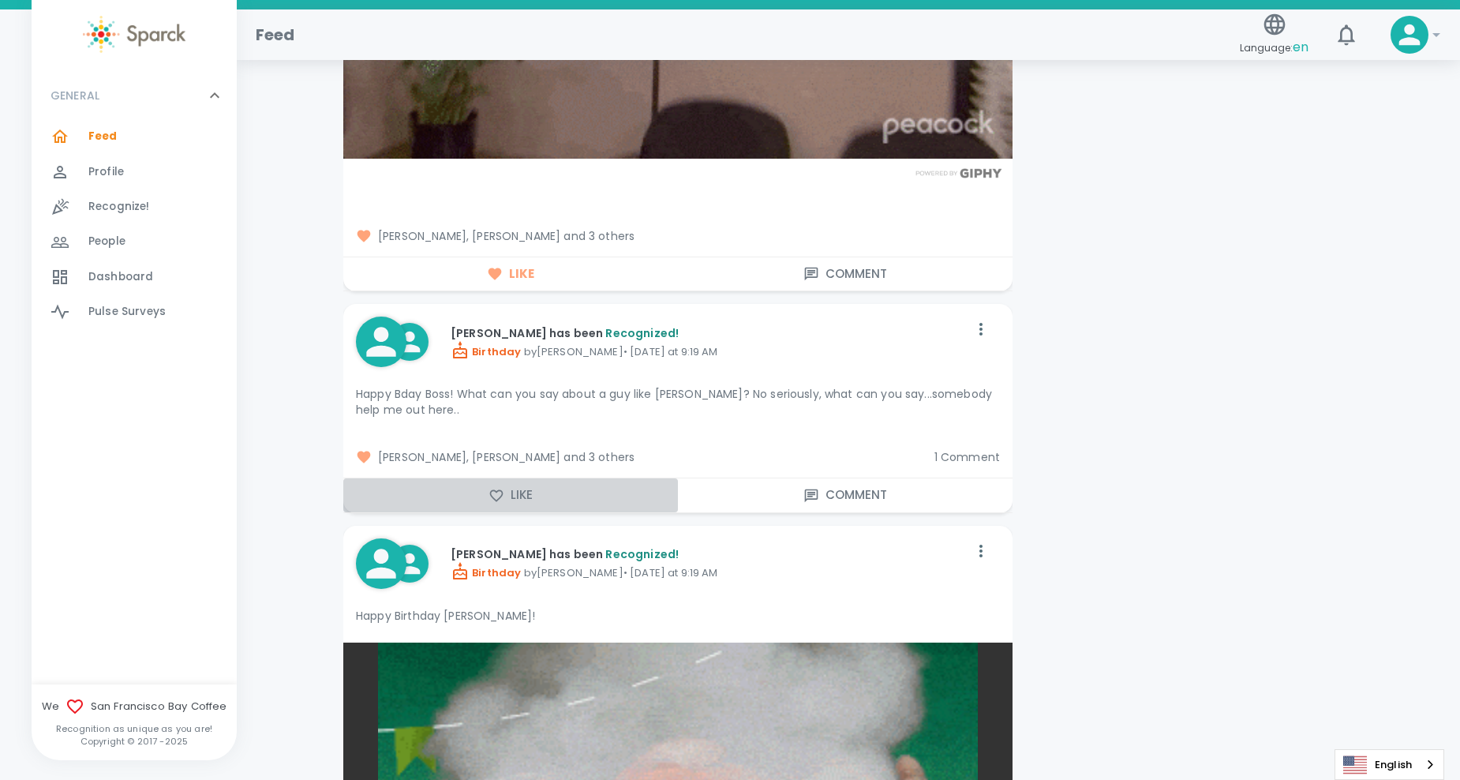
click at [503, 493] on icon "button" at bounding box center [497, 496] width 16 height 16
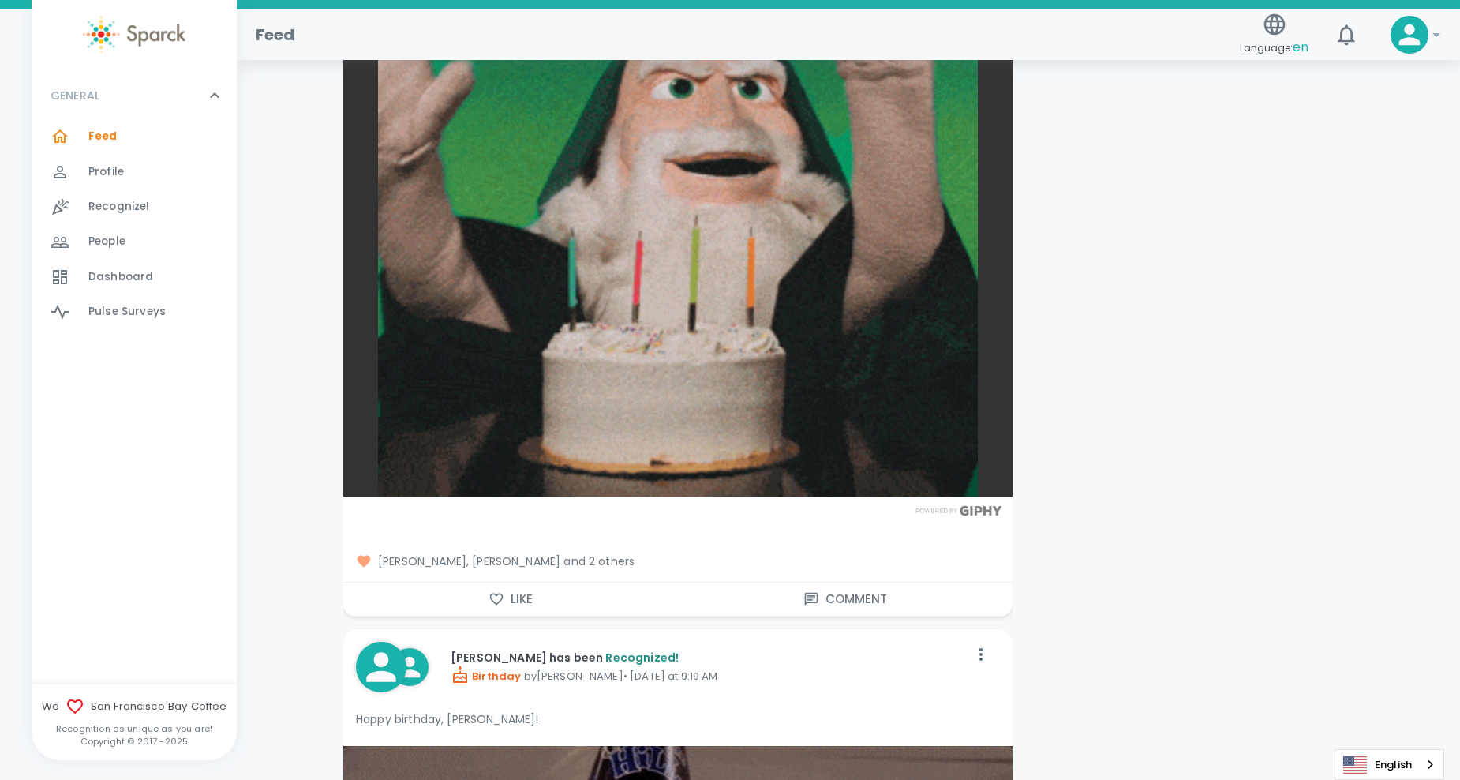
scroll to position [8050, 0]
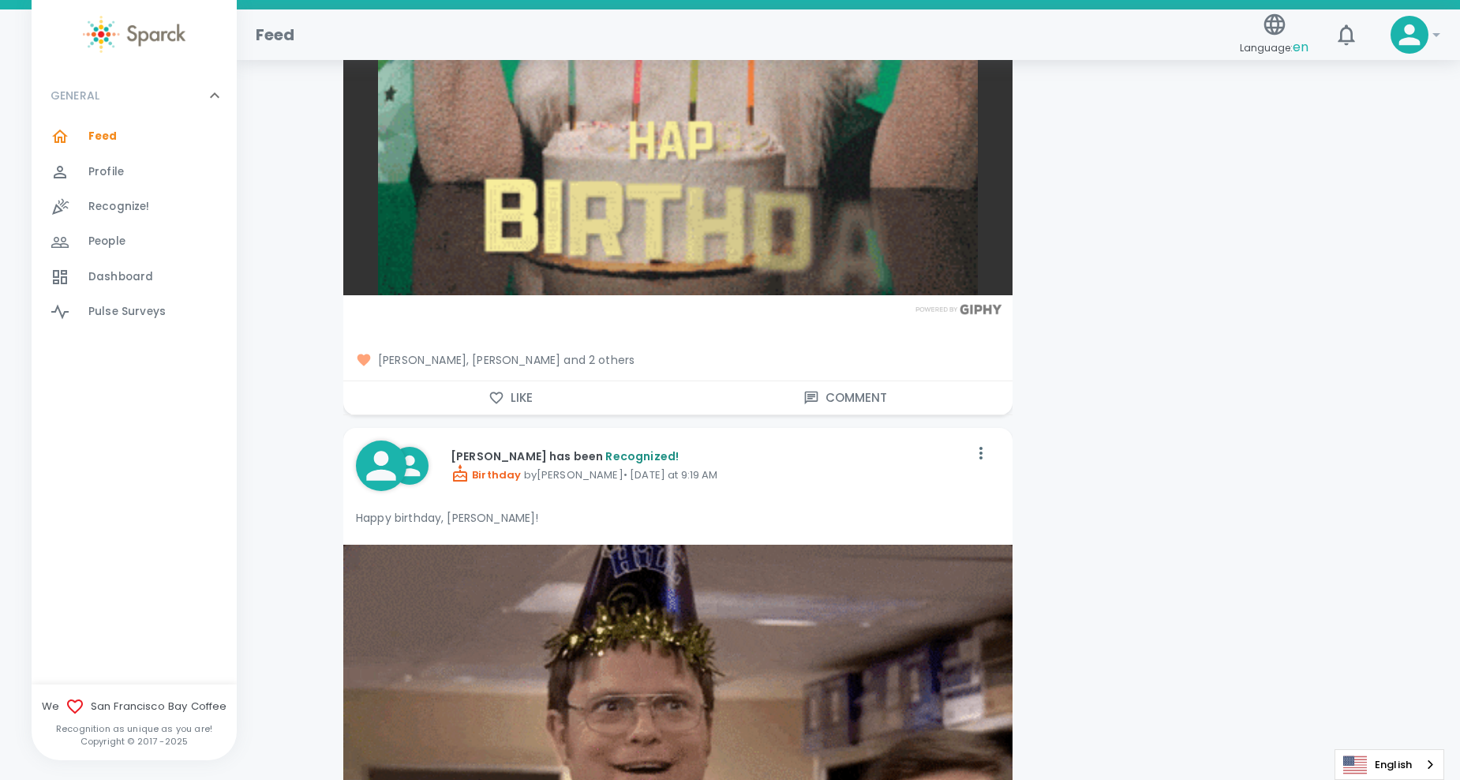
click at [501, 392] on icon "button" at bounding box center [496, 397] width 13 height 12
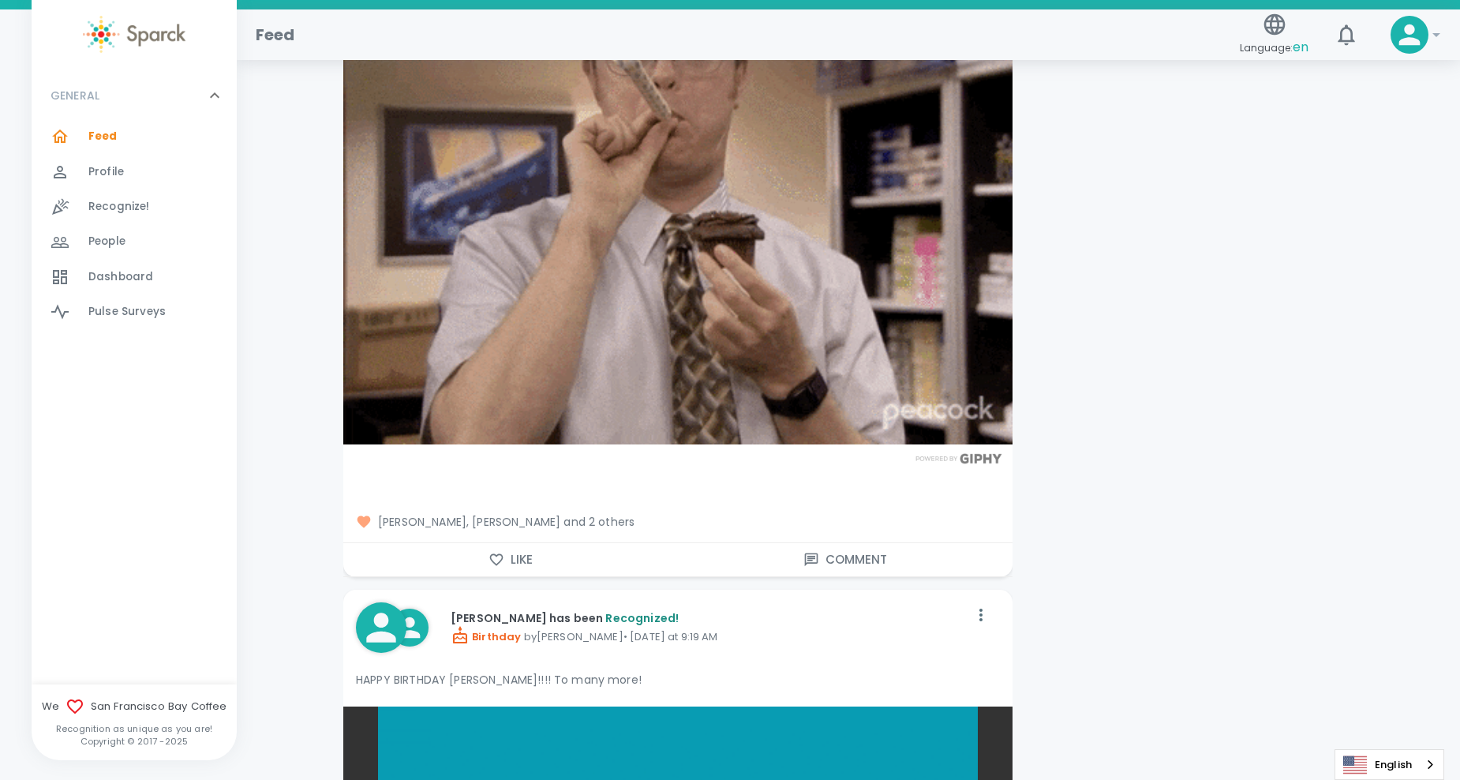
scroll to position [8761, 0]
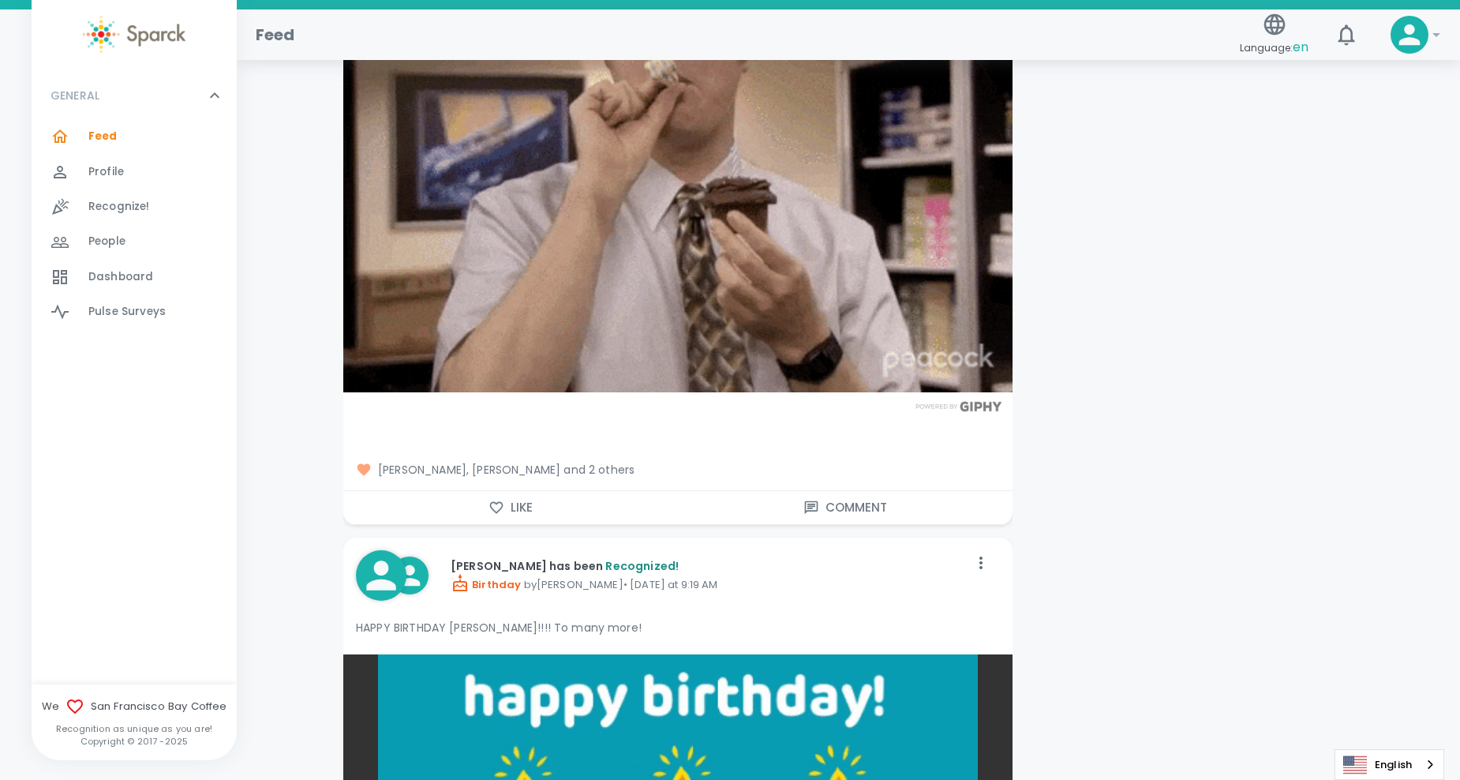
click at [501, 500] on icon "button" at bounding box center [497, 508] width 16 height 16
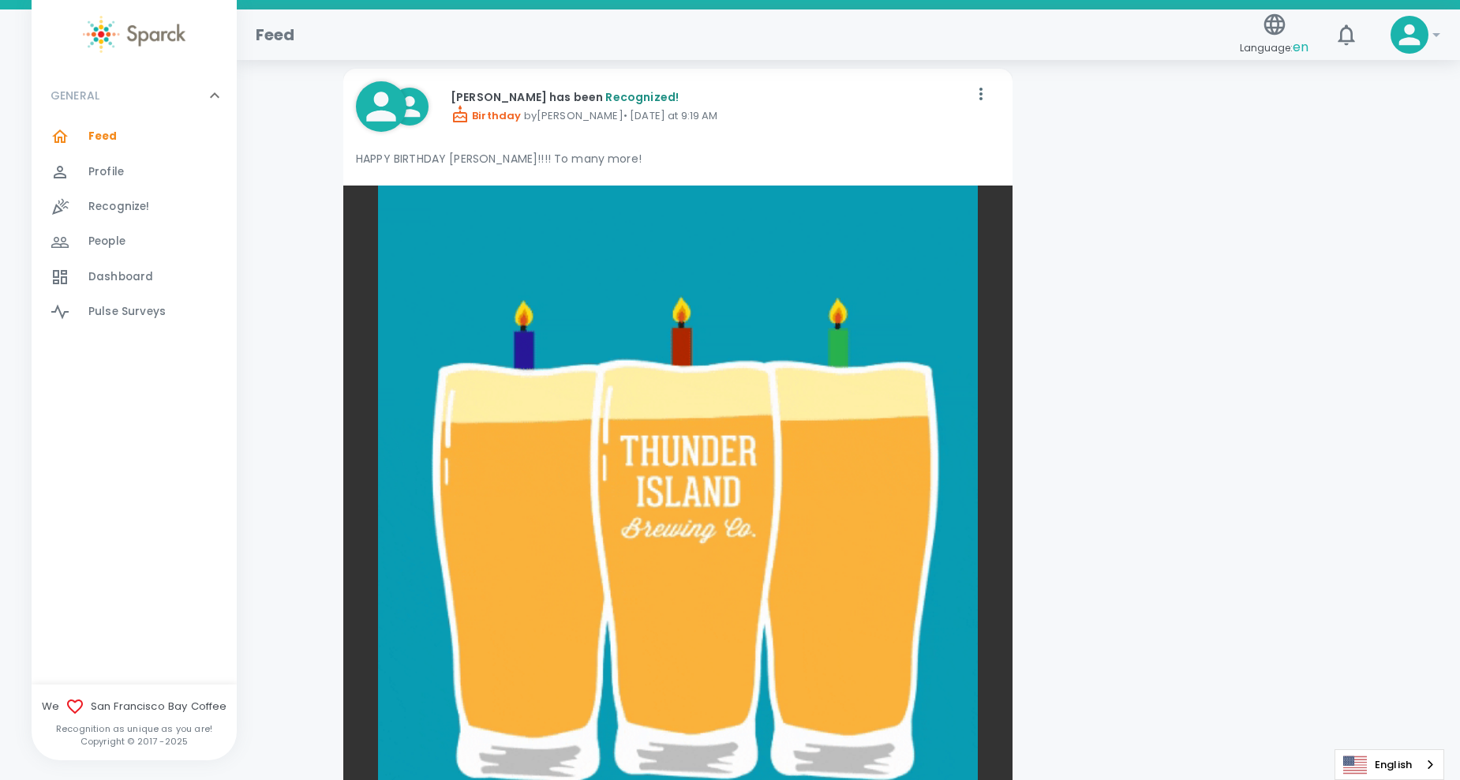
scroll to position [9471, 0]
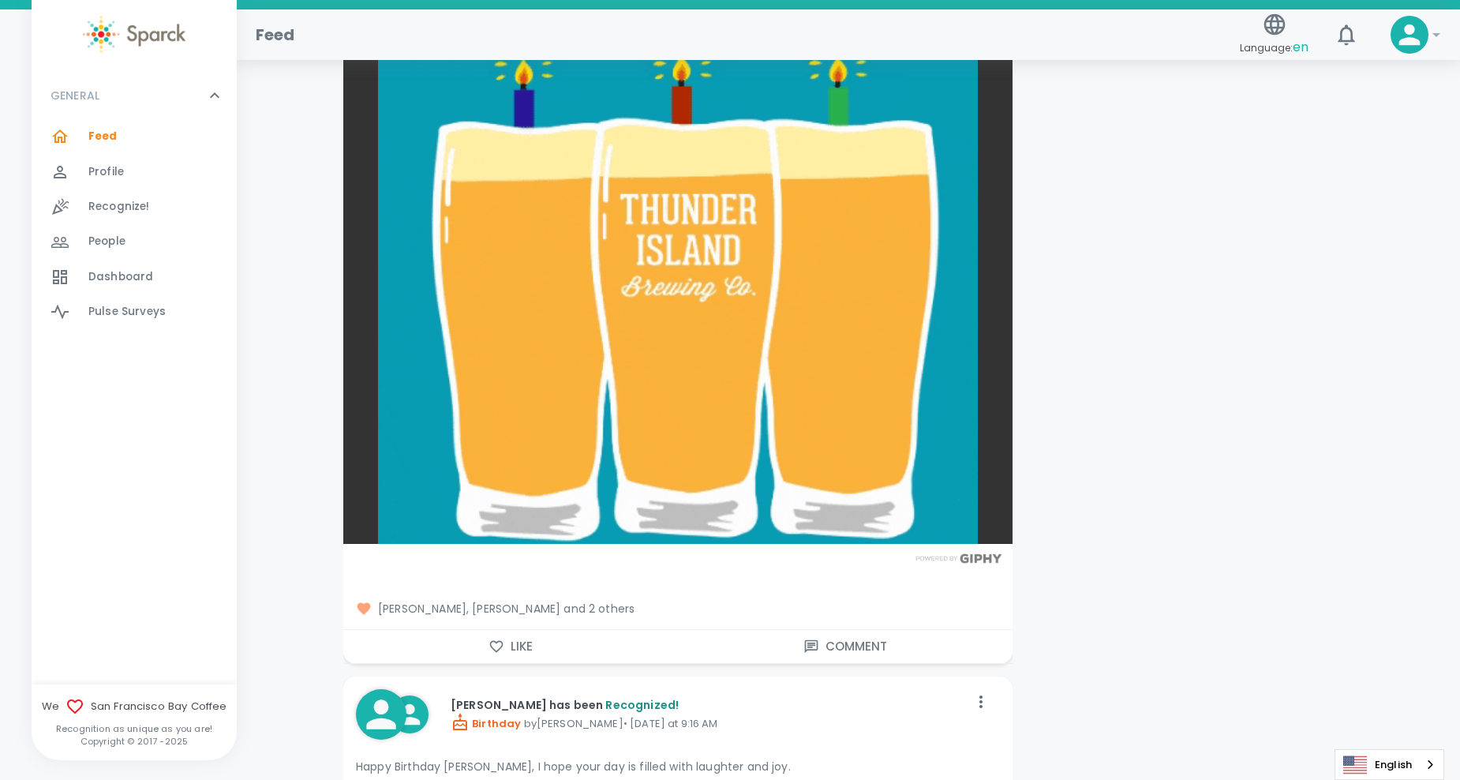
click at [491, 646] on icon "button" at bounding box center [496, 647] width 13 height 12
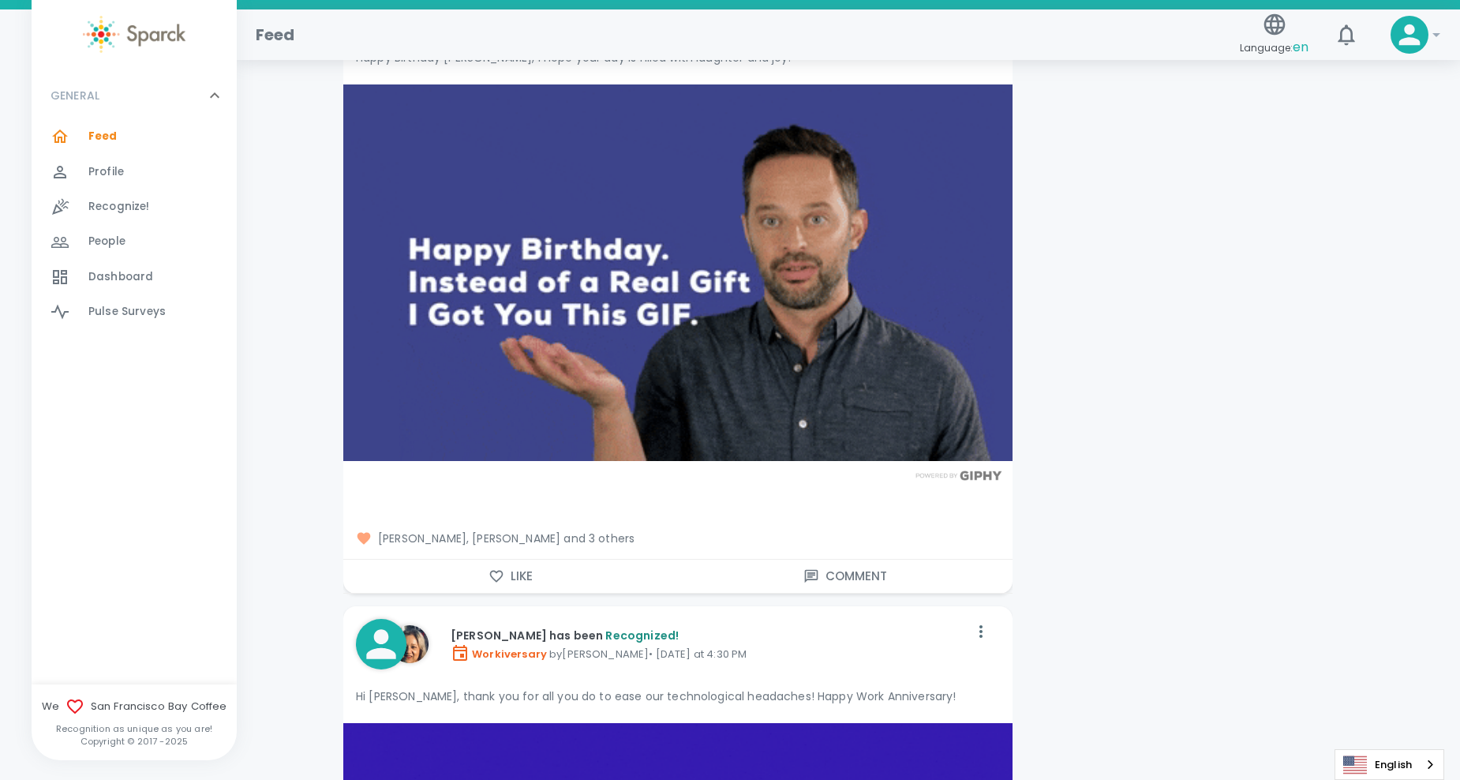
scroll to position [10260, 0]
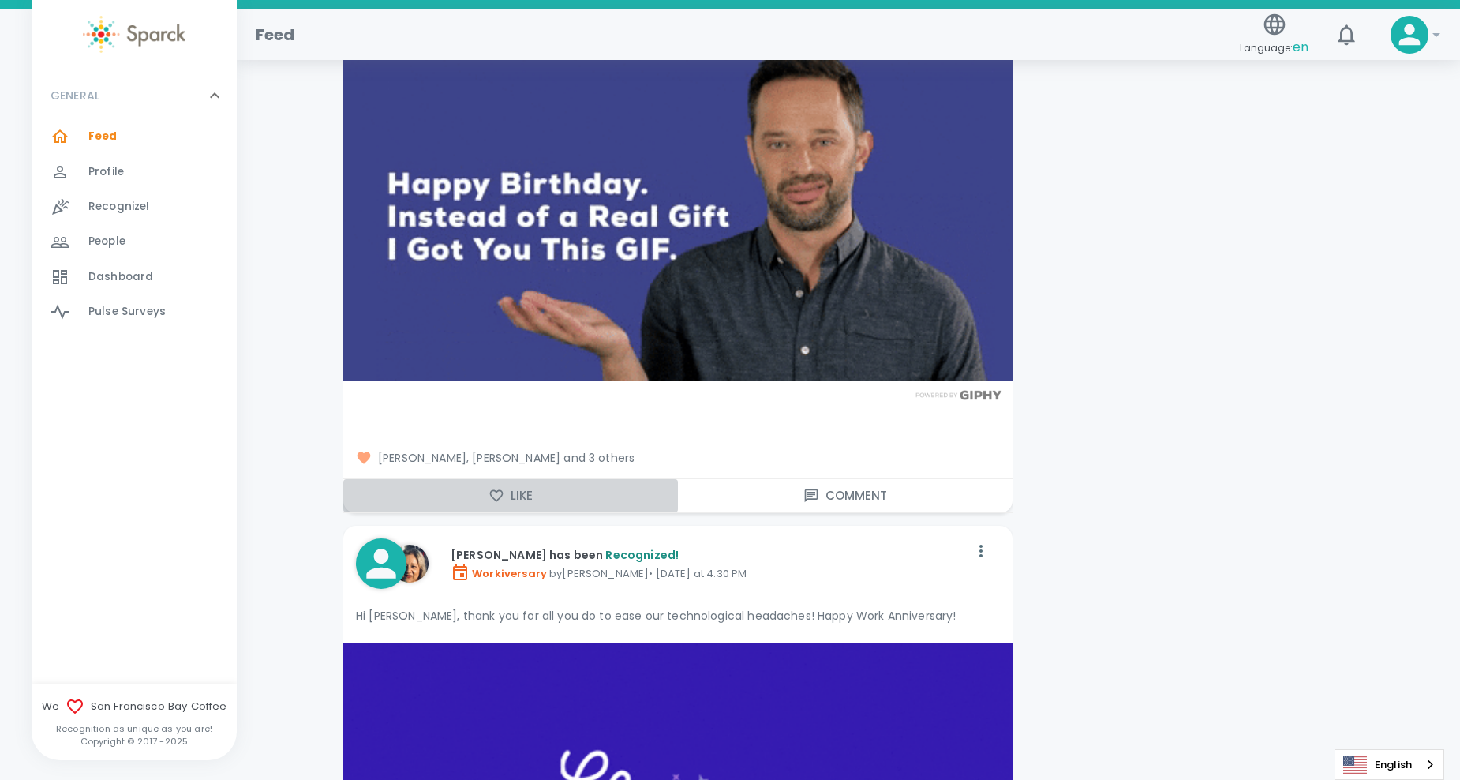
click at [495, 488] on icon "button" at bounding box center [497, 496] width 16 height 16
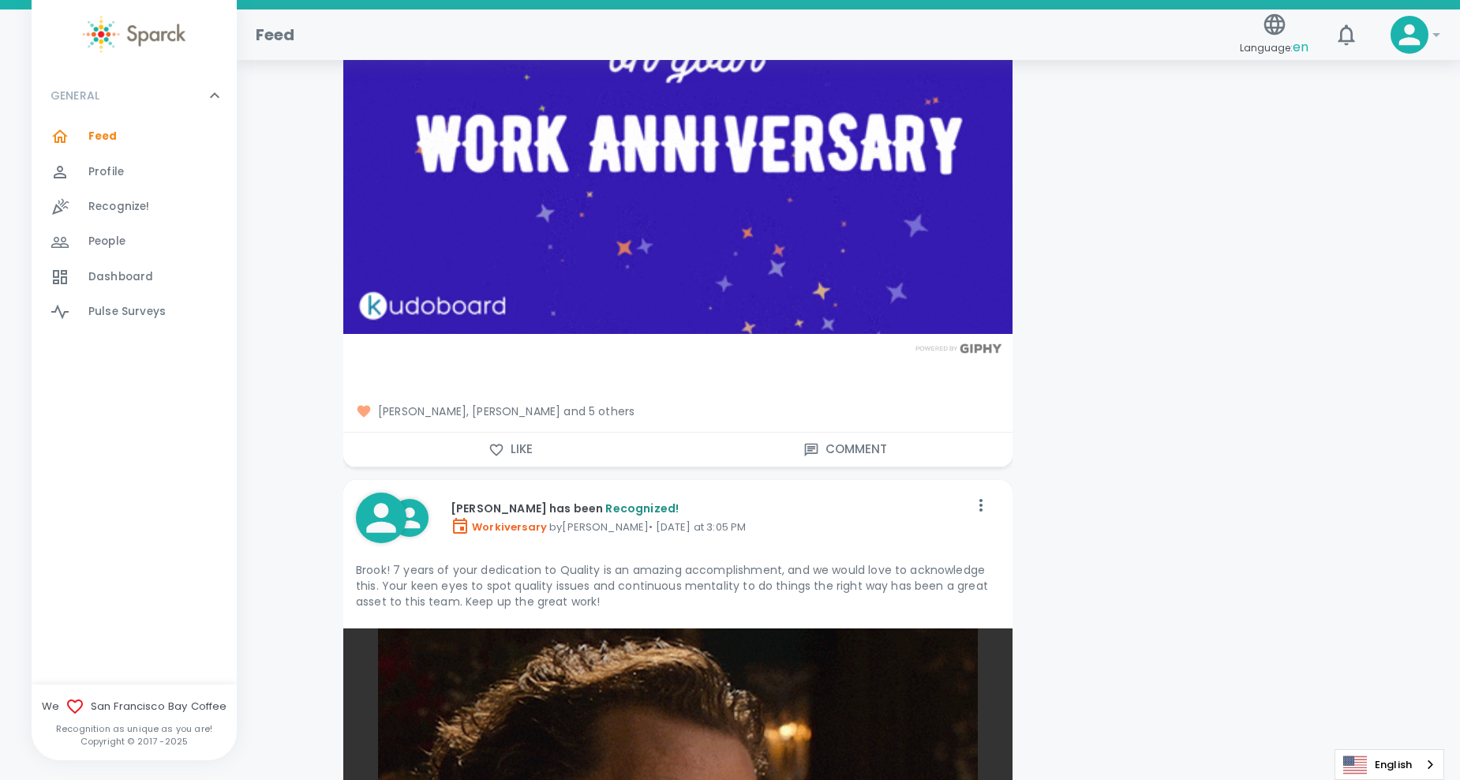
scroll to position [11128, 0]
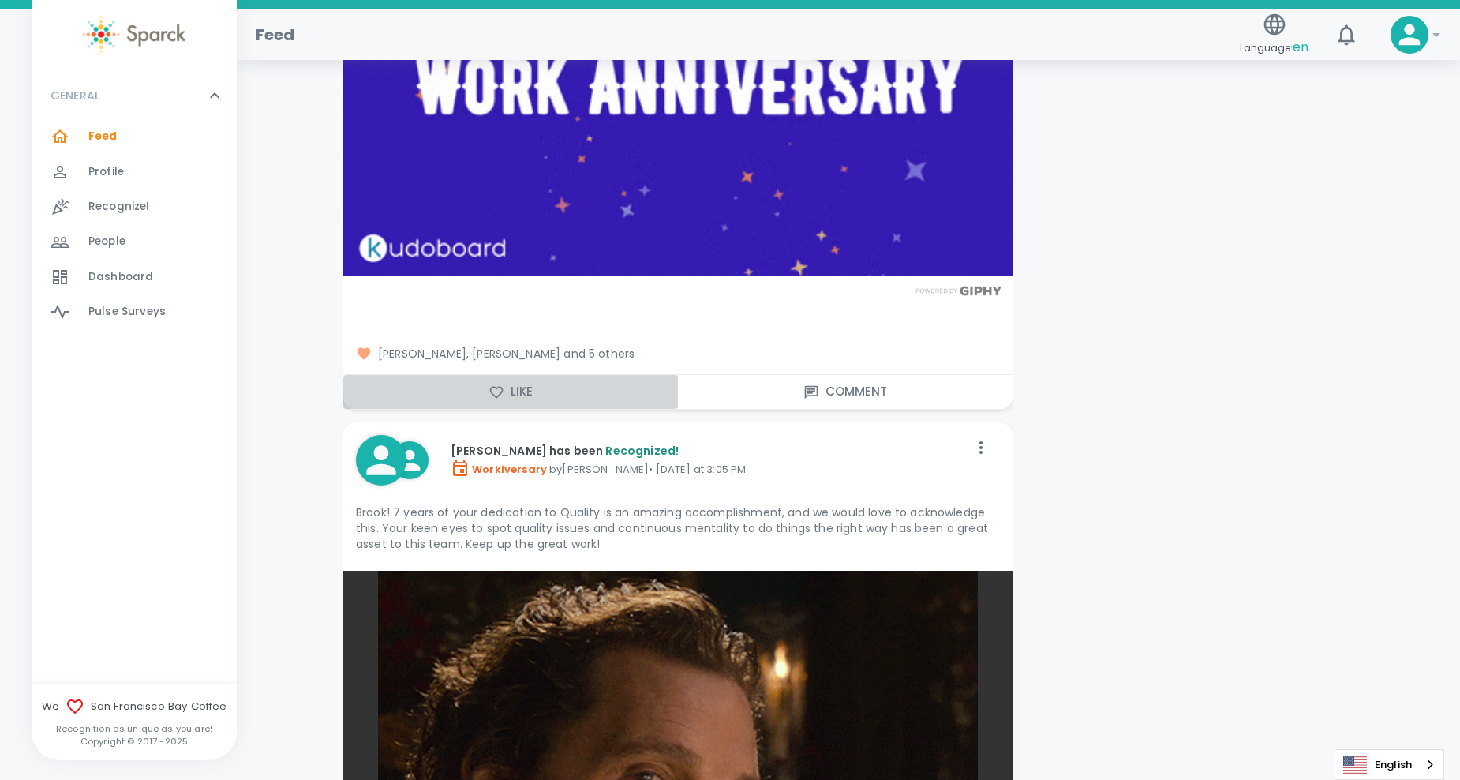
click at [497, 396] on icon "button" at bounding box center [496, 392] width 13 height 12
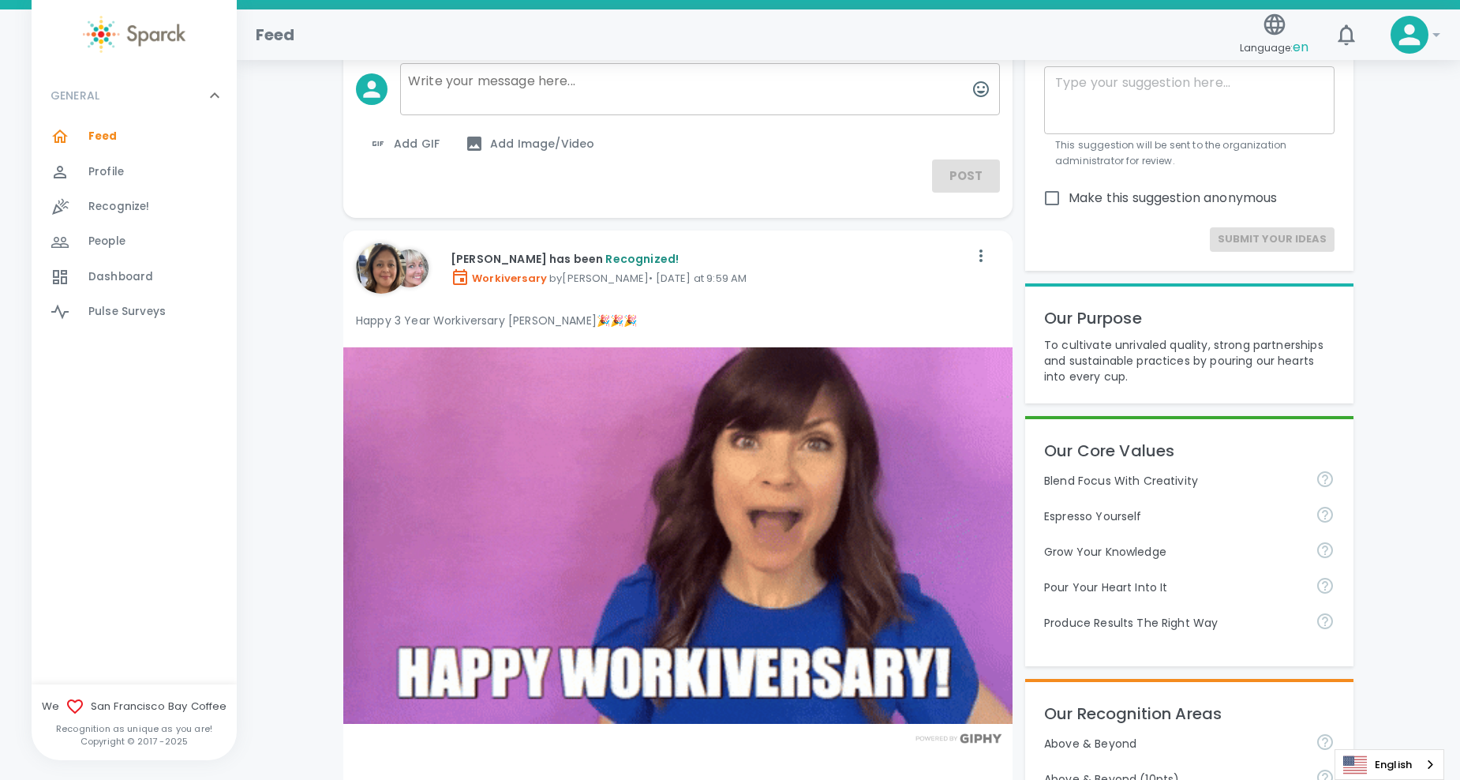
scroll to position [0, 0]
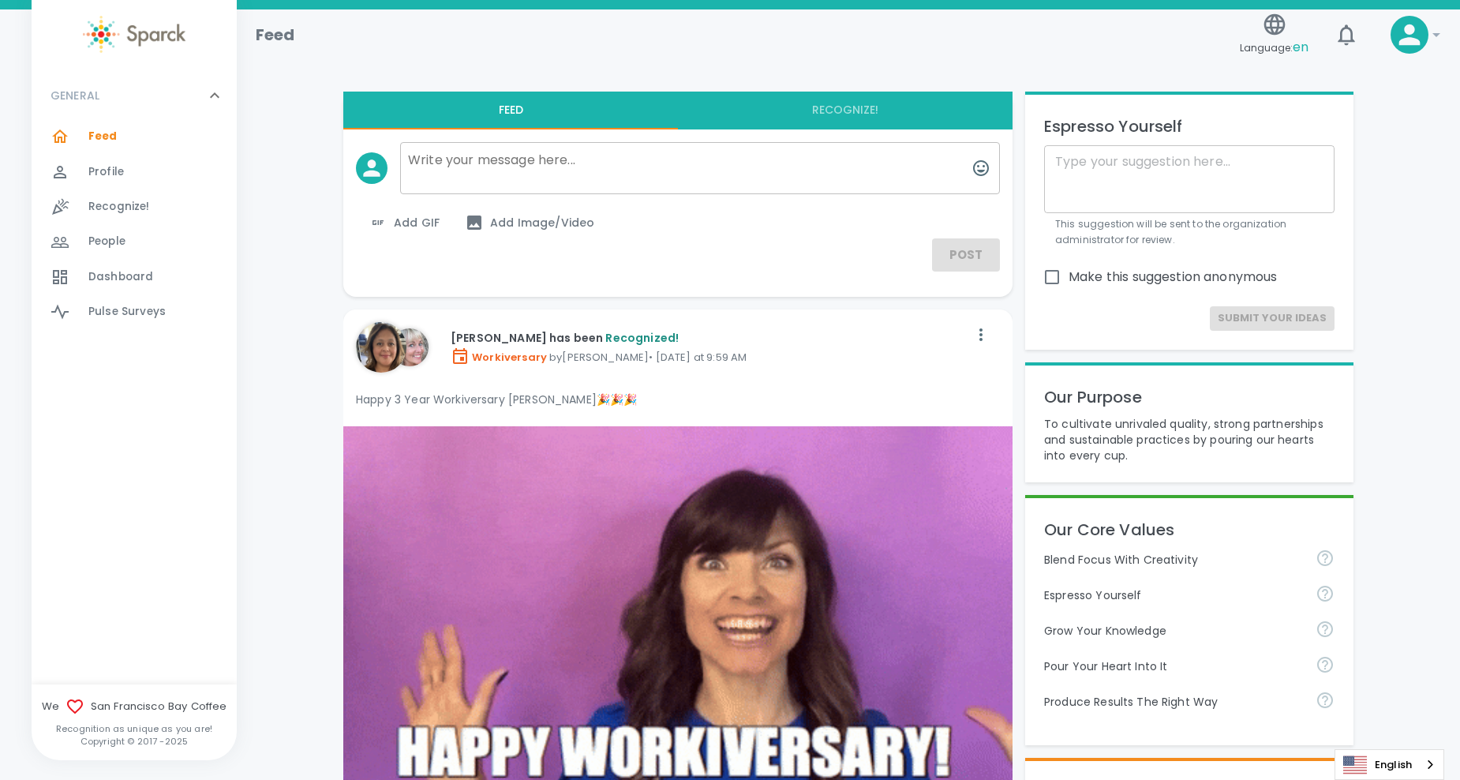
click at [114, 137] on span "Feed" at bounding box center [102, 137] width 29 height 16
click at [118, 316] on span "Pulse Surveys" at bounding box center [126, 312] width 77 height 16
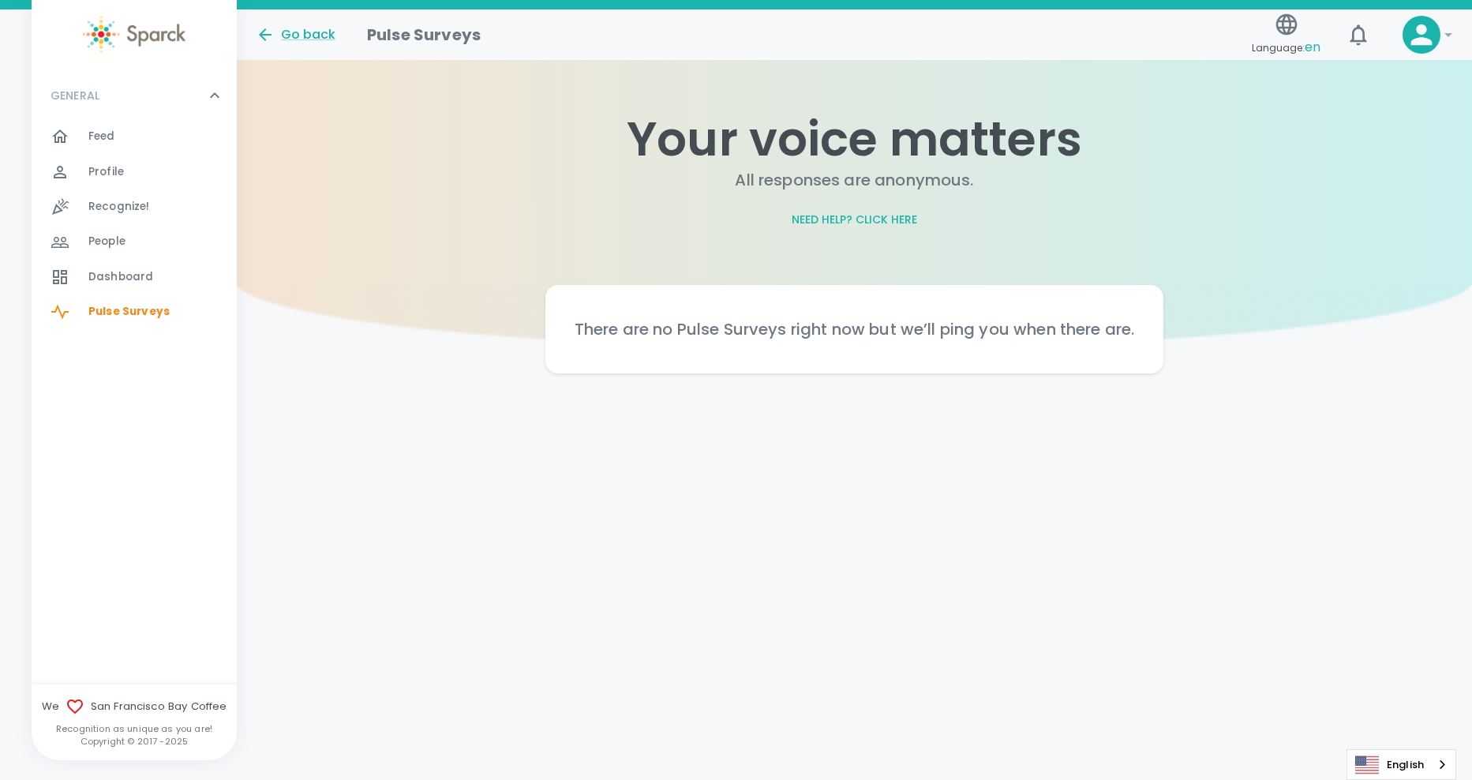
click at [114, 287] on span "Dashboard 0" at bounding box center [120, 277] width 65 height 22
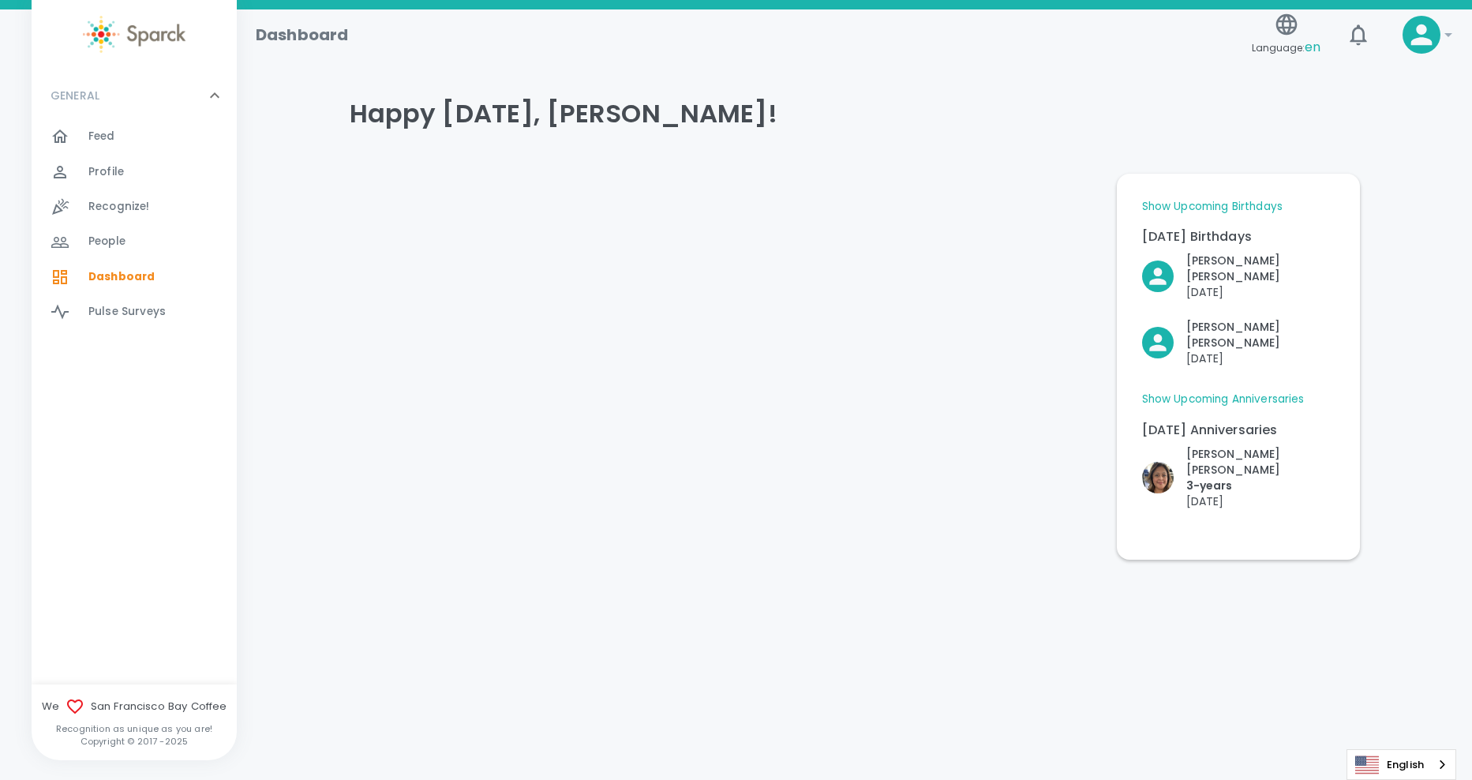
click at [1226, 207] on link "Show Upcoming Birthdays" at bounding box center [1212, 207] width 140 height 16
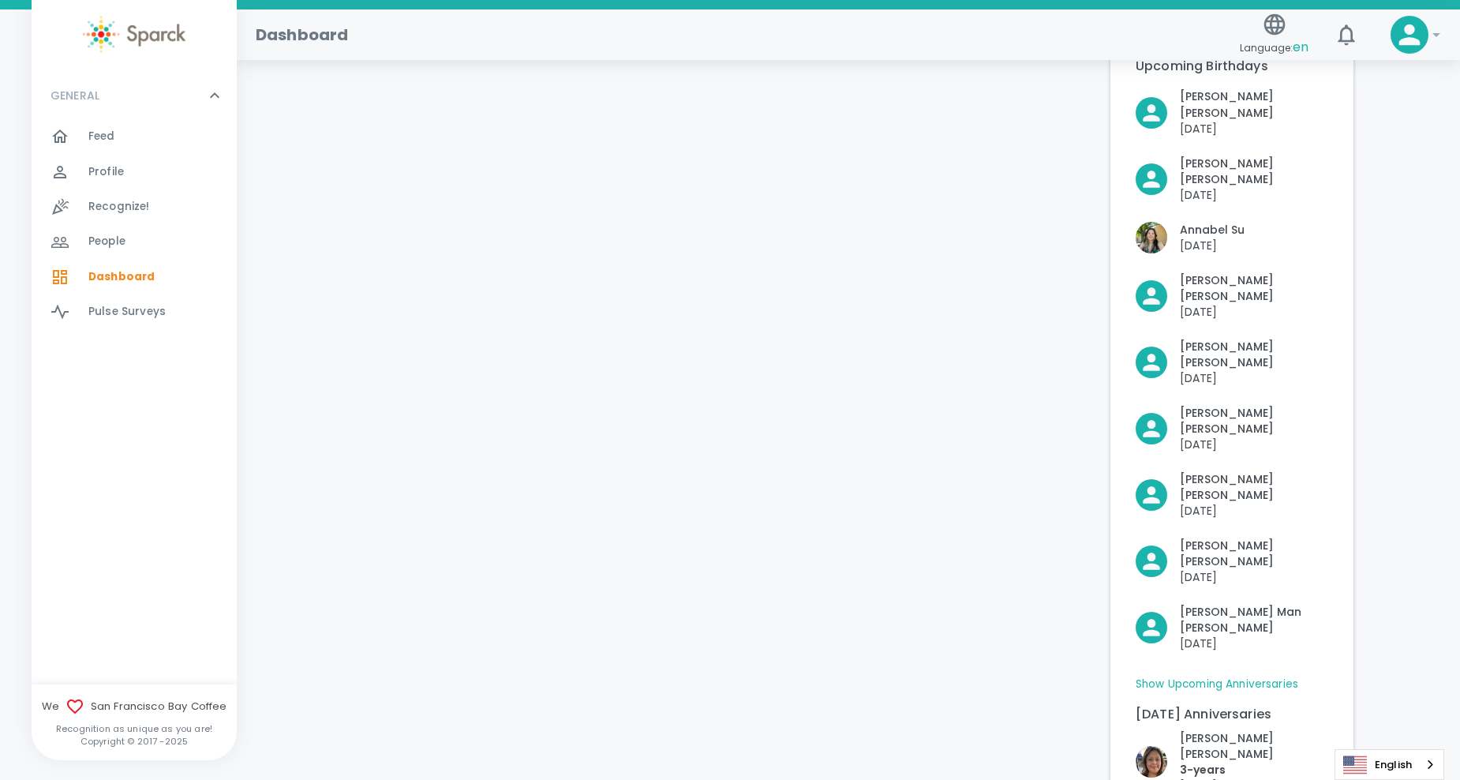
scroll to position [320, 0]
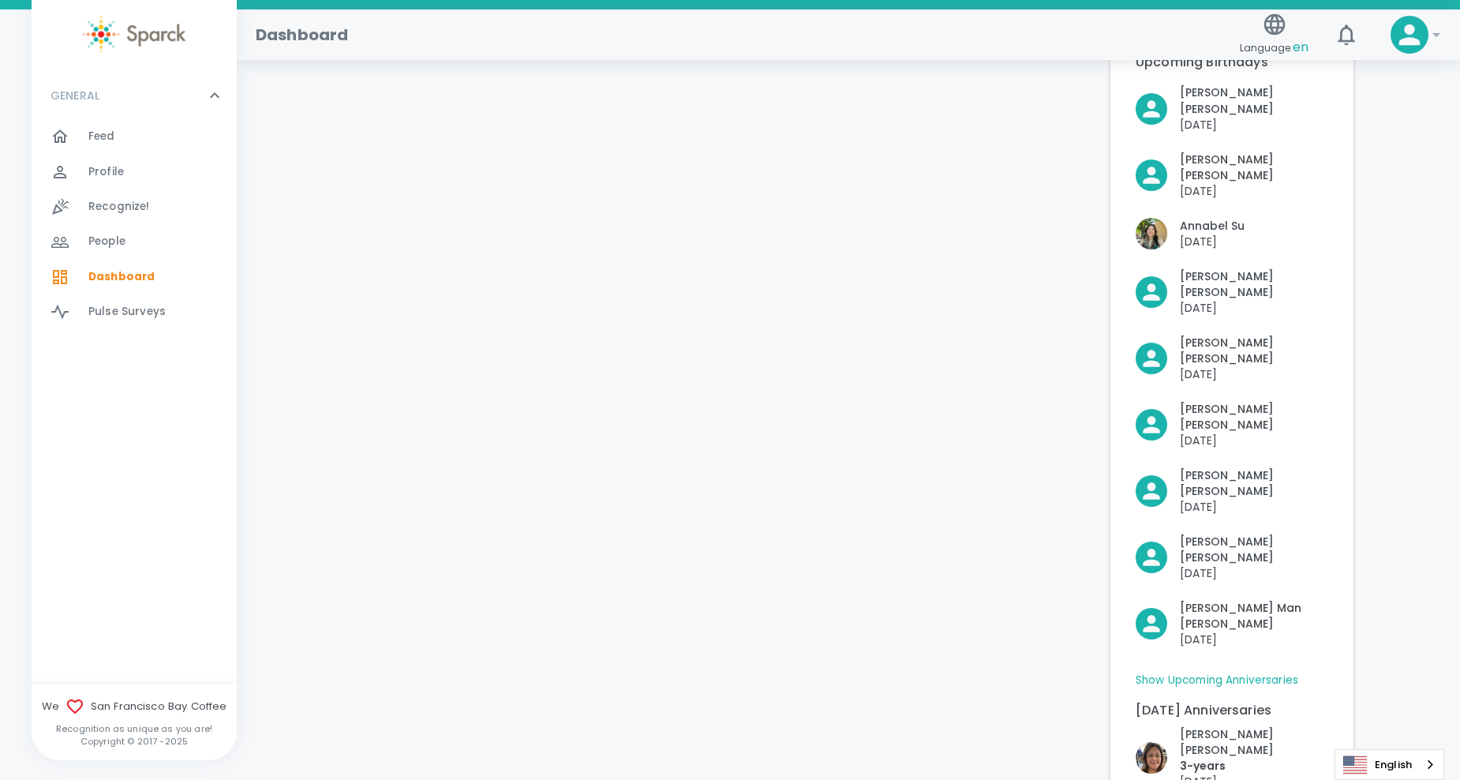
click at [1254, 672] on link "Show Upcoming Anniversaries" at bounding box center [1217, 680] width 163 height 16
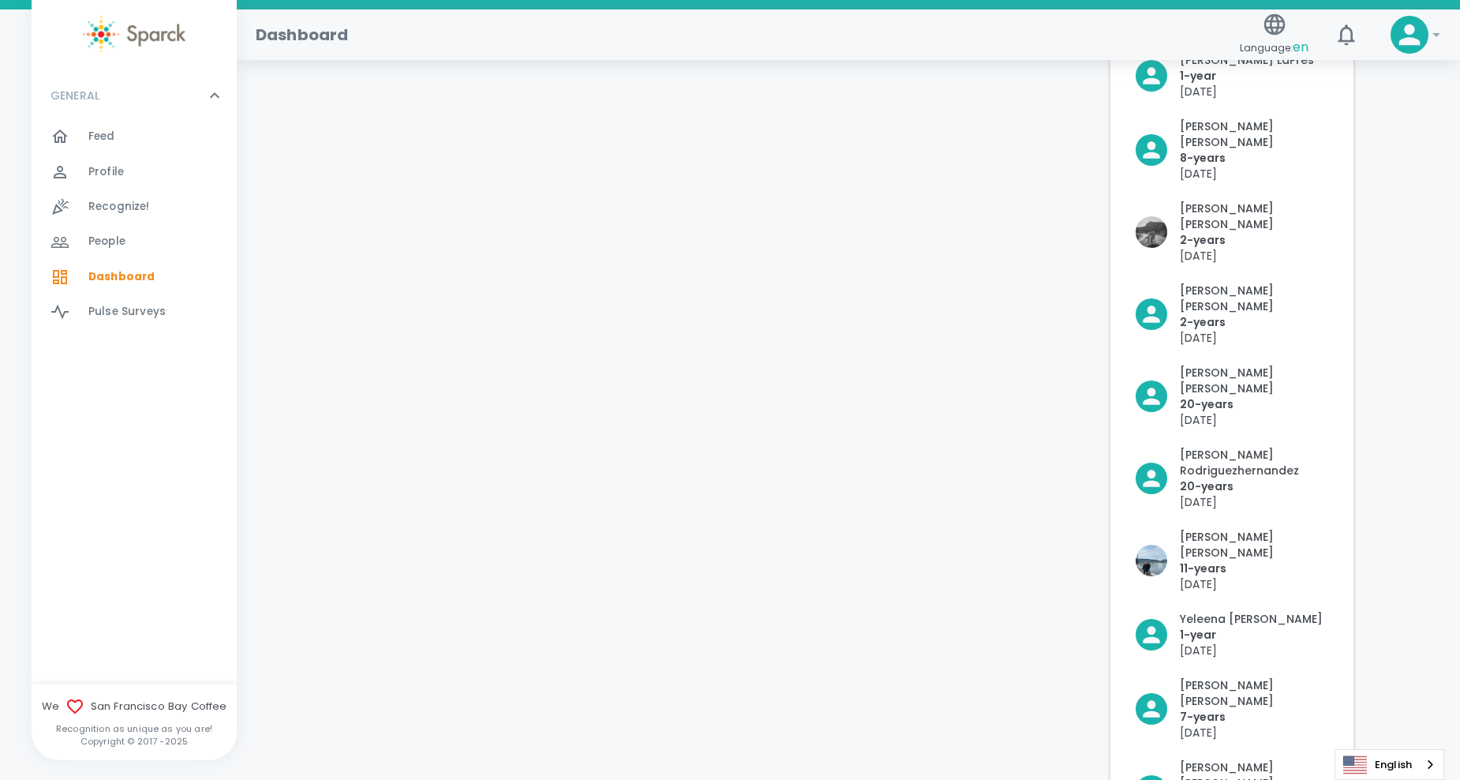
scroll to position [1400, 0]
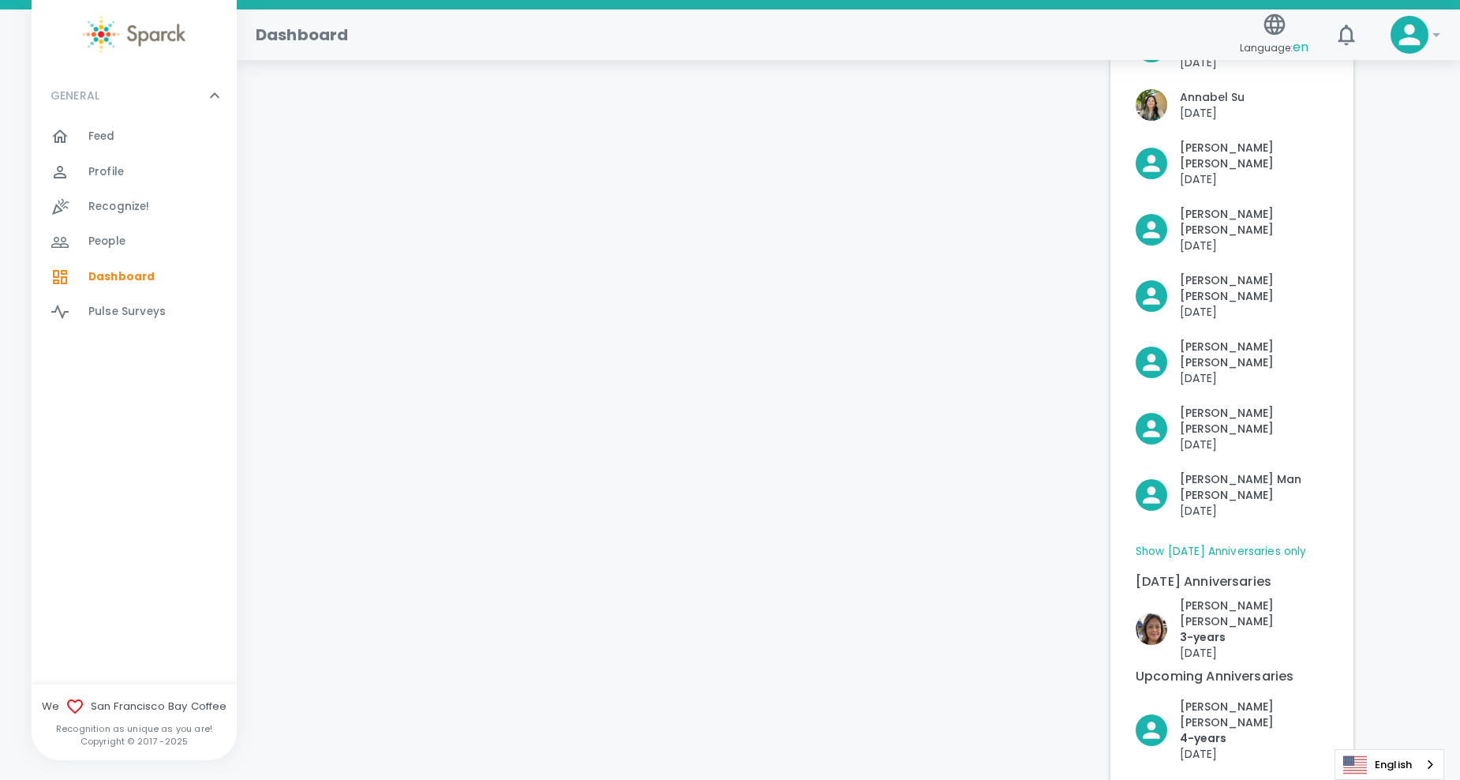
scroll to position [0, 0]
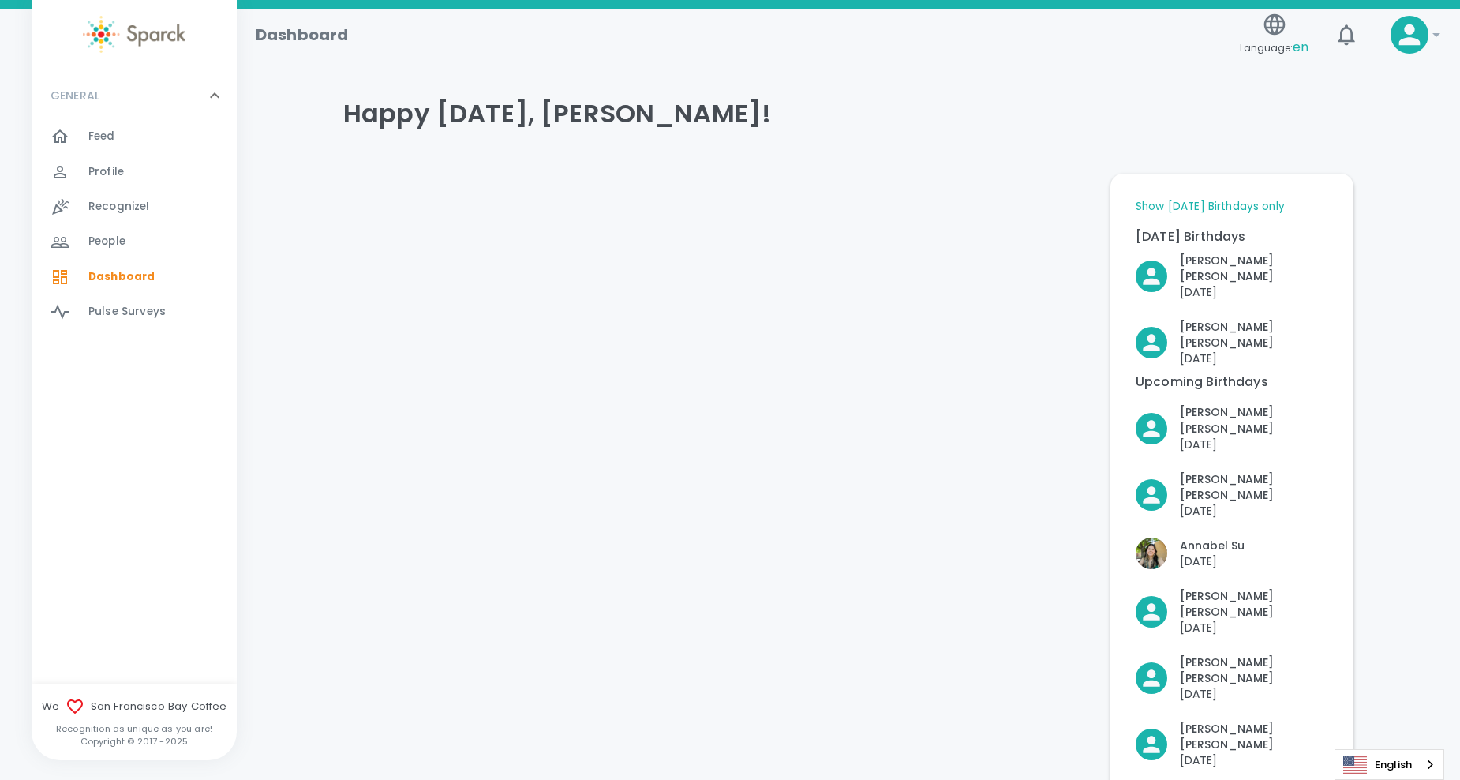
click at [129, 136] on div "Feed 0" at bounding box center [162, 136] width 148 height 22
